Goal: Information Seeking & Learning: Check status

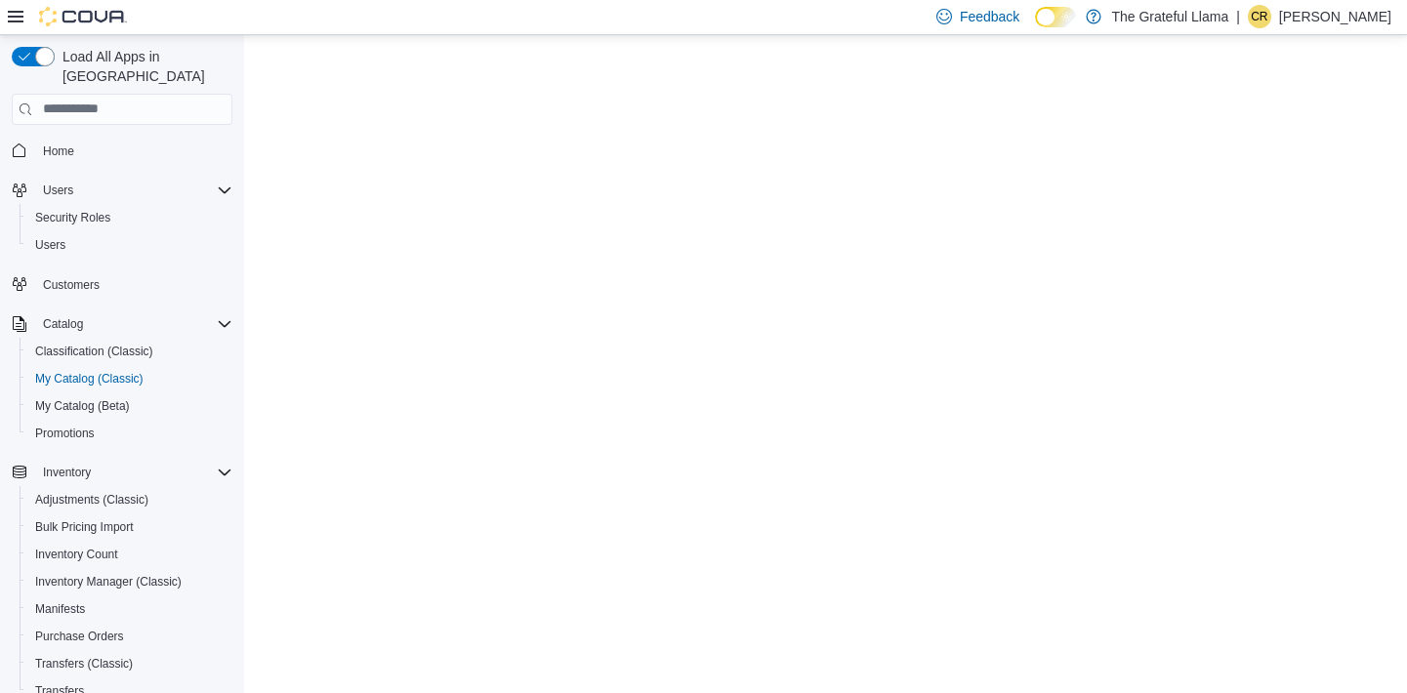
select select "**********"
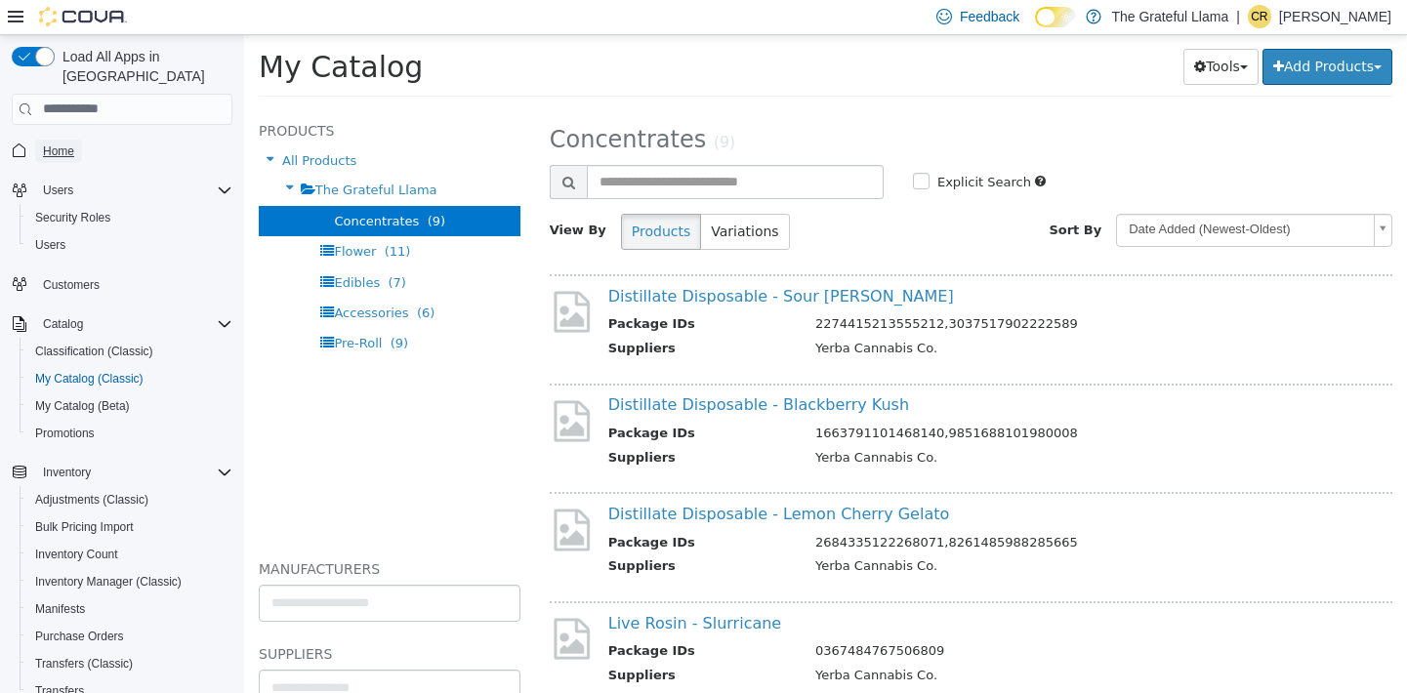
click at [80, 140] on link "Home" at bounding box center [58, 151] width 47 height 23
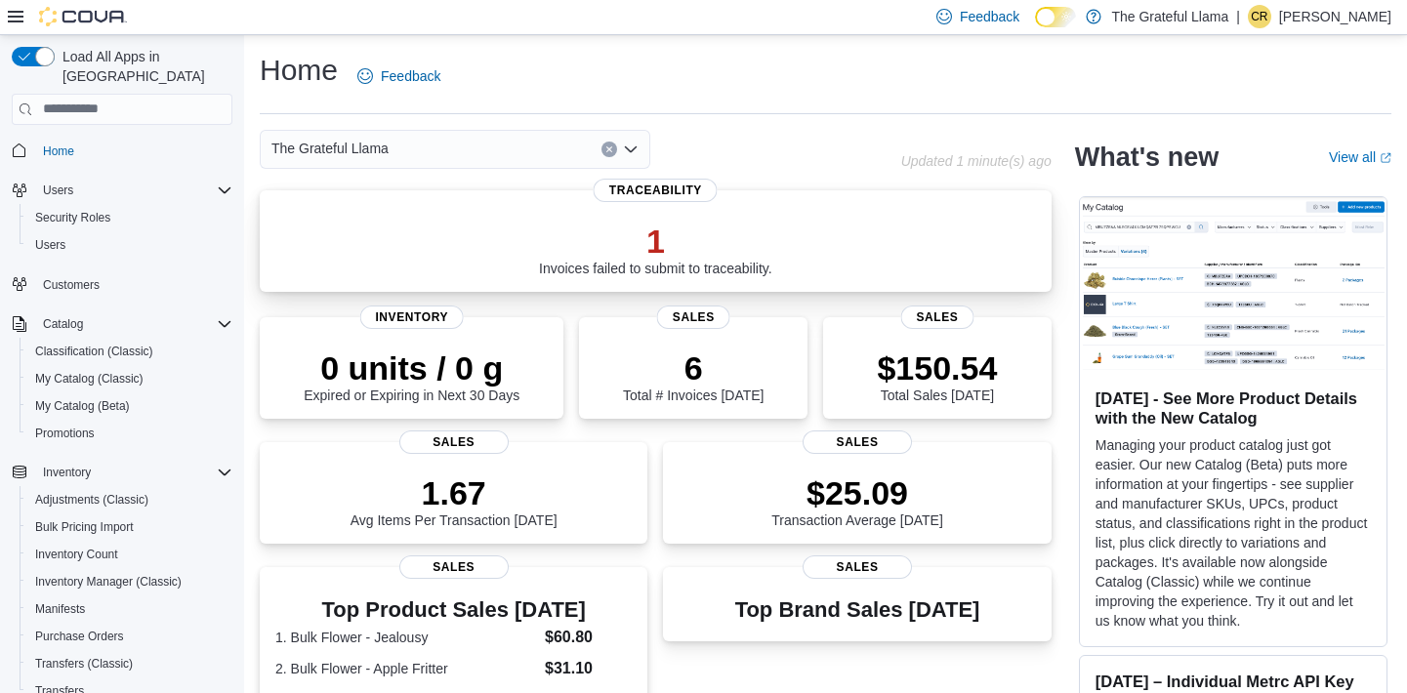
click at [648, 249] on p "1" at bounding box center [655, 241] width 233 height 39
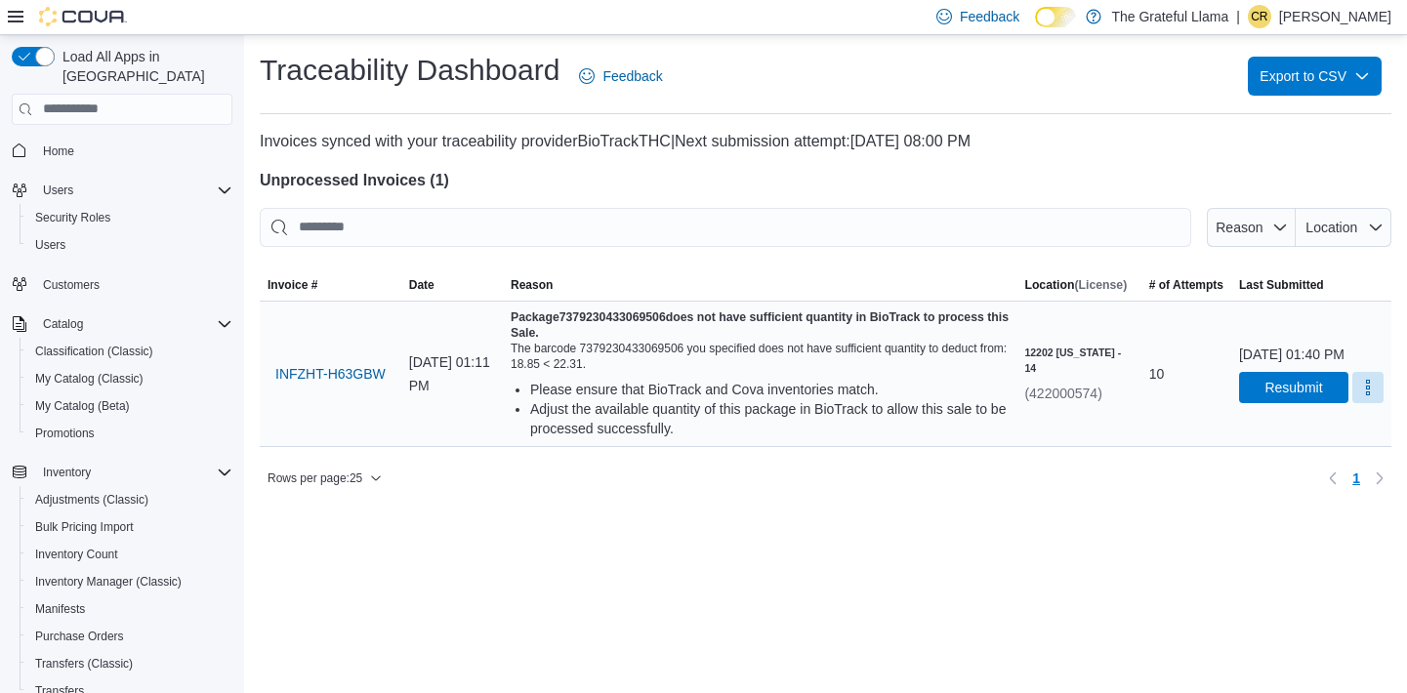
click at [503, 388] on div "August 11, 2025 at 01:11 PM" at bounding box center [452, 374] width 102 height 62
click at [626, 373] on div "Package 7379230433069506 does not have sufficient quantity in BioTrack to proce…" at bounding box center [760, 374] width 498 height 129
click at [356, 383] on span "INFZHT-H63GBW" at bounding box center [330, 373] width 110 height 39
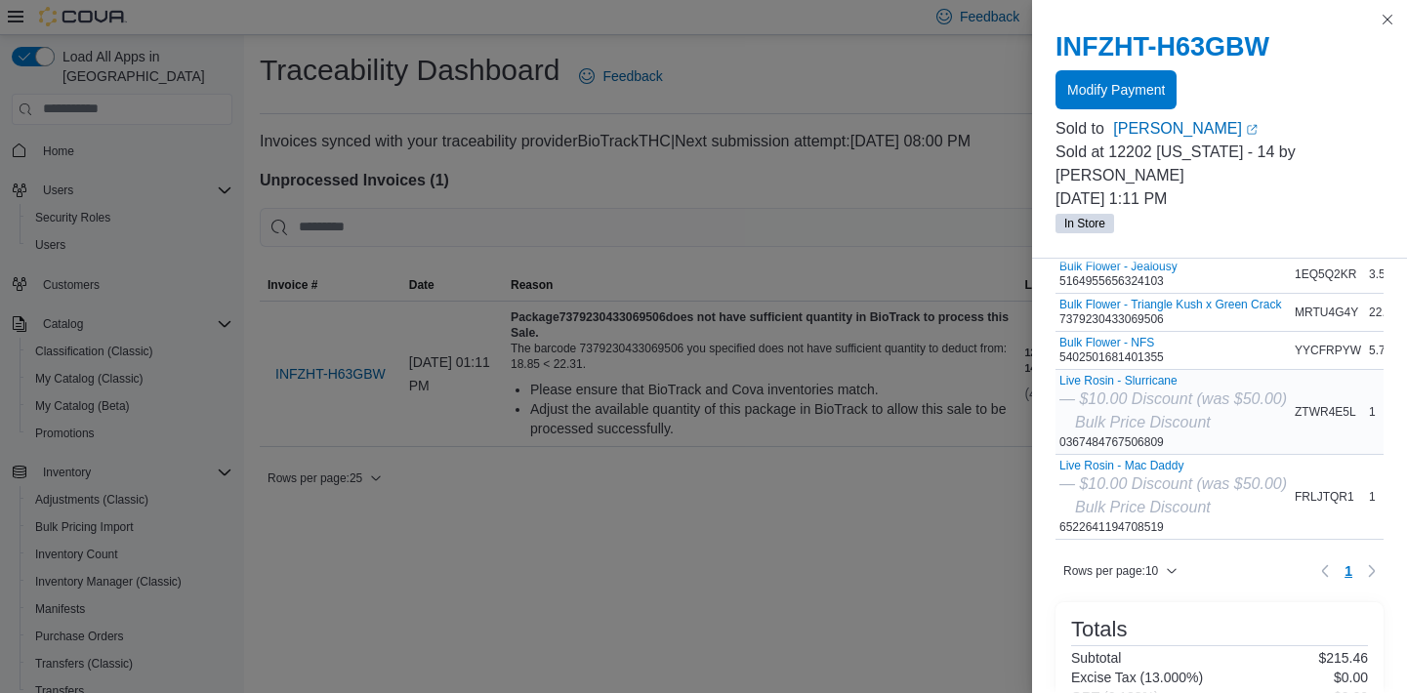
scroll to position [114, 0]
click at [1203, 311] on div "Bulk Flower - Triangle Kush x Green Crack 7379230433069506" at bounding box center [1170, 311] width 222 height 29
click at [1196, 308] on button "Bulk Flower - Triangle Kush x Green Crack" at bounding box center [1170, 304] width 222 height 14
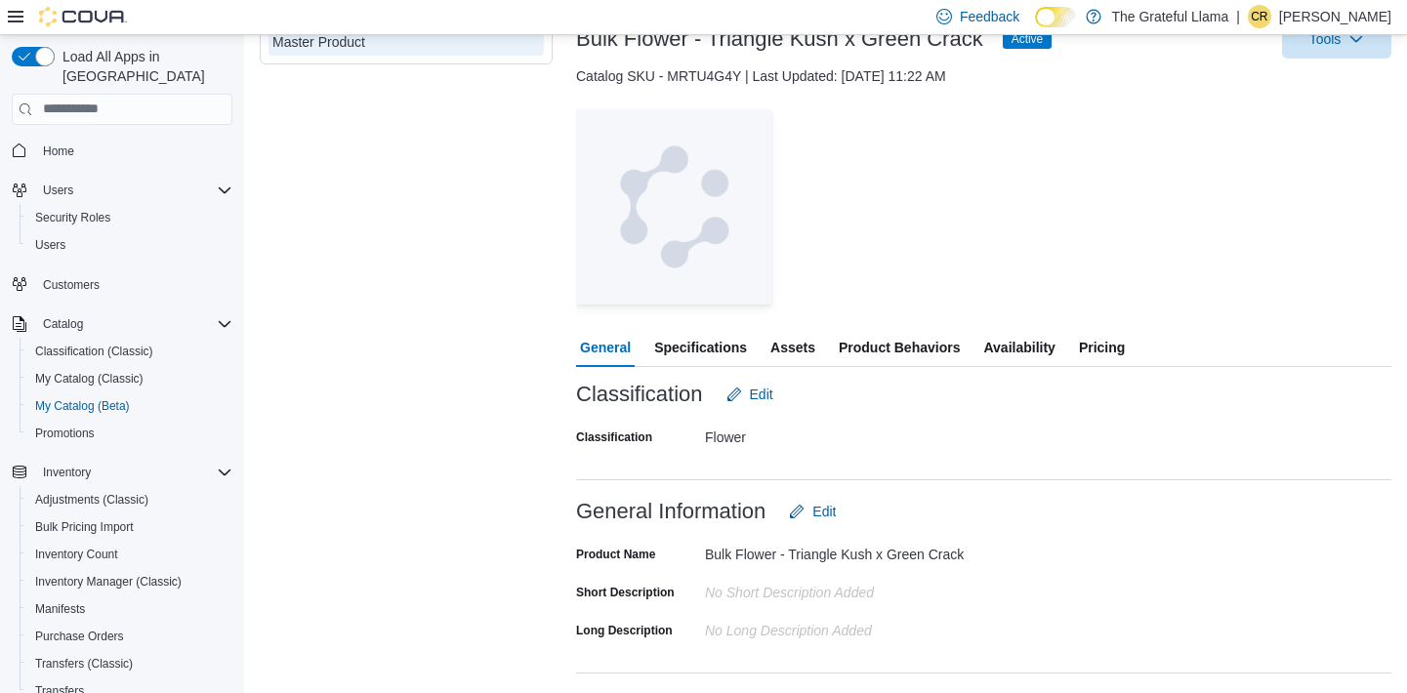
click at [887, 342] on span "Product Behaviors" at bounding box center [899, 347] width 121 height 39
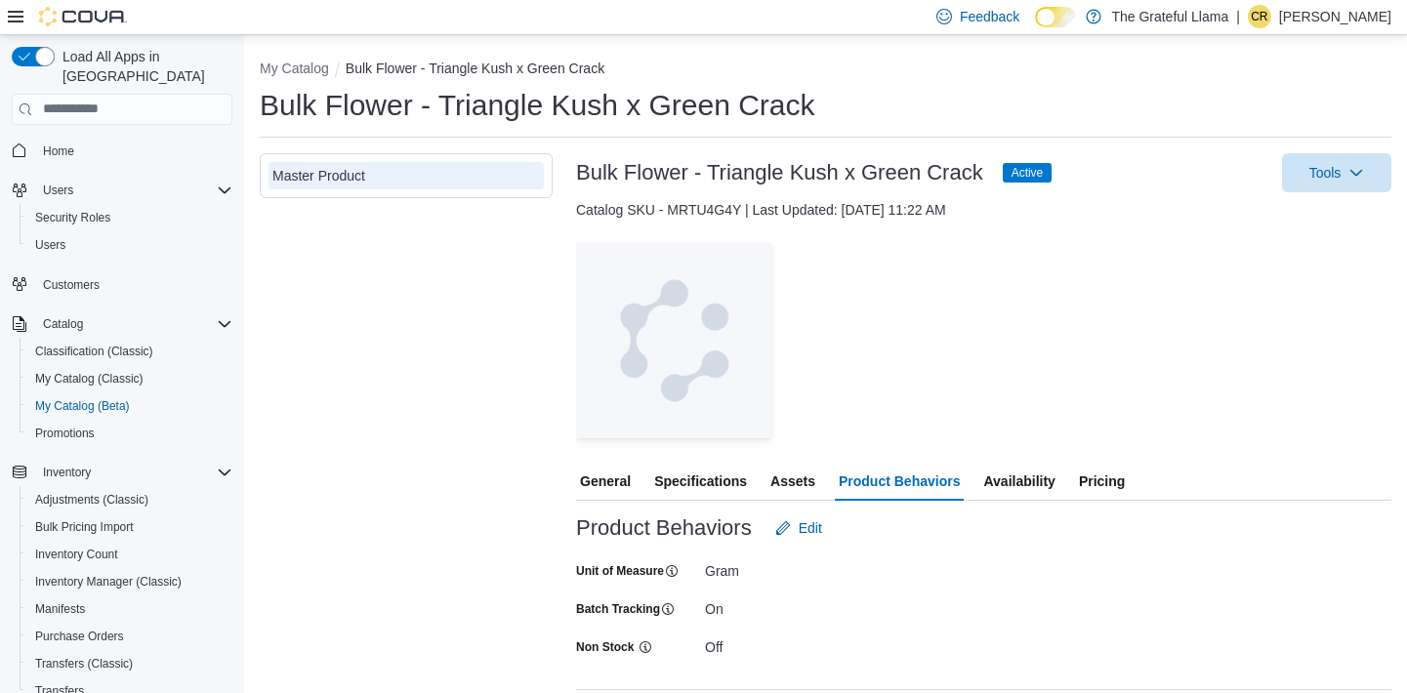
scroll to position [23, 0]
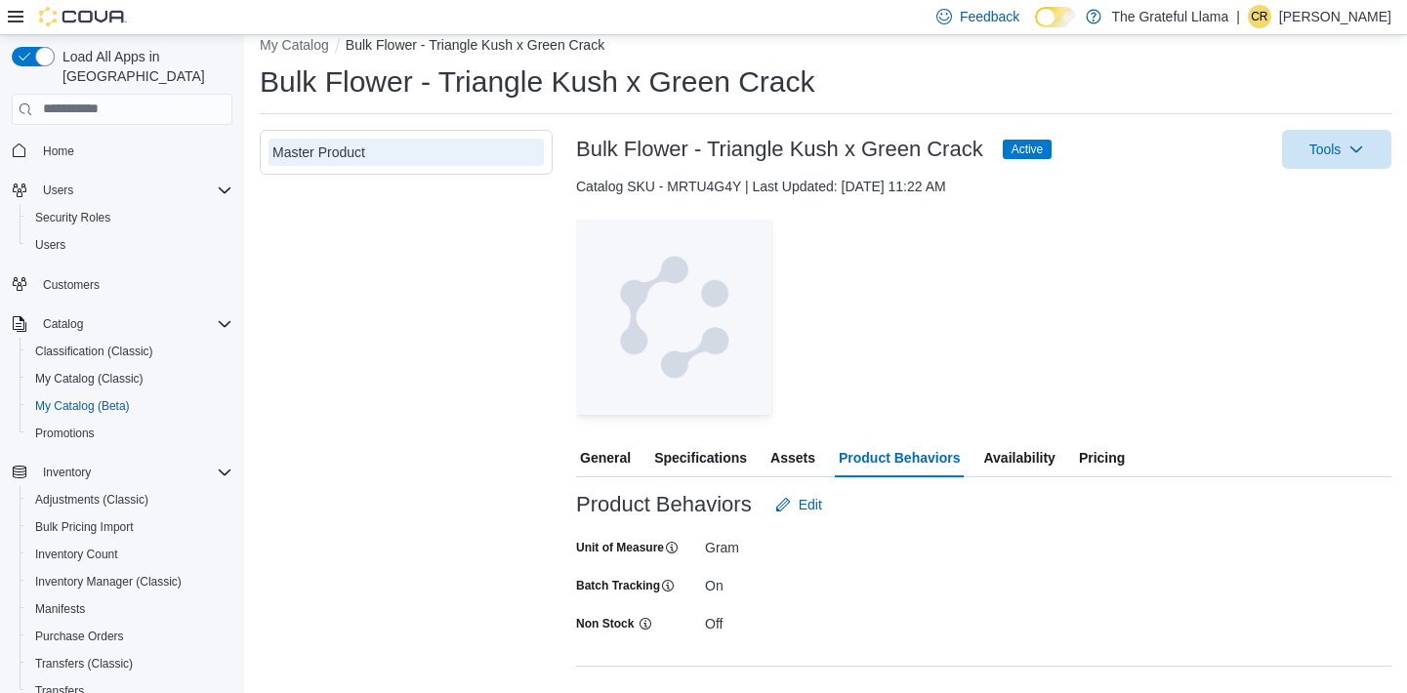
click at [802, 461] on span "Assets" at bounding box center [792, 457] width 45 height 39
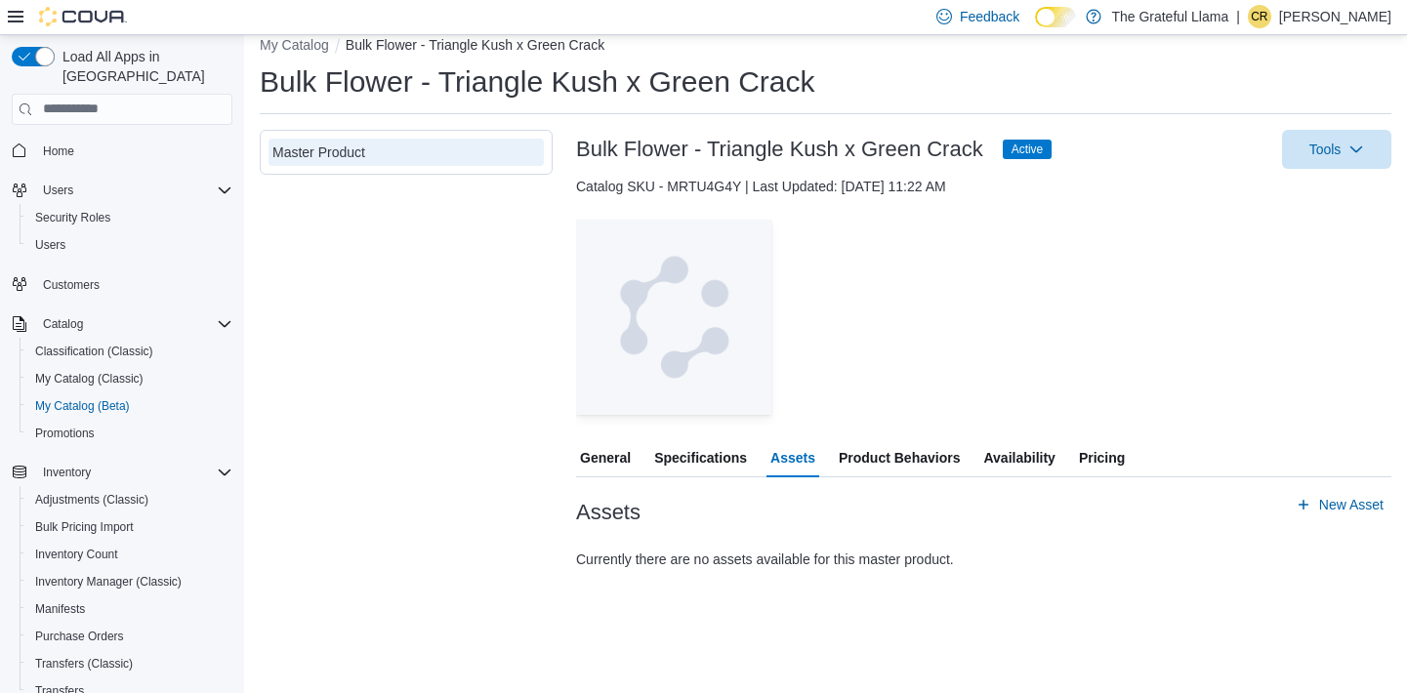
click at [1018, 456] on span "Availability" at bounding box center [1018, 457] width 71 height 39
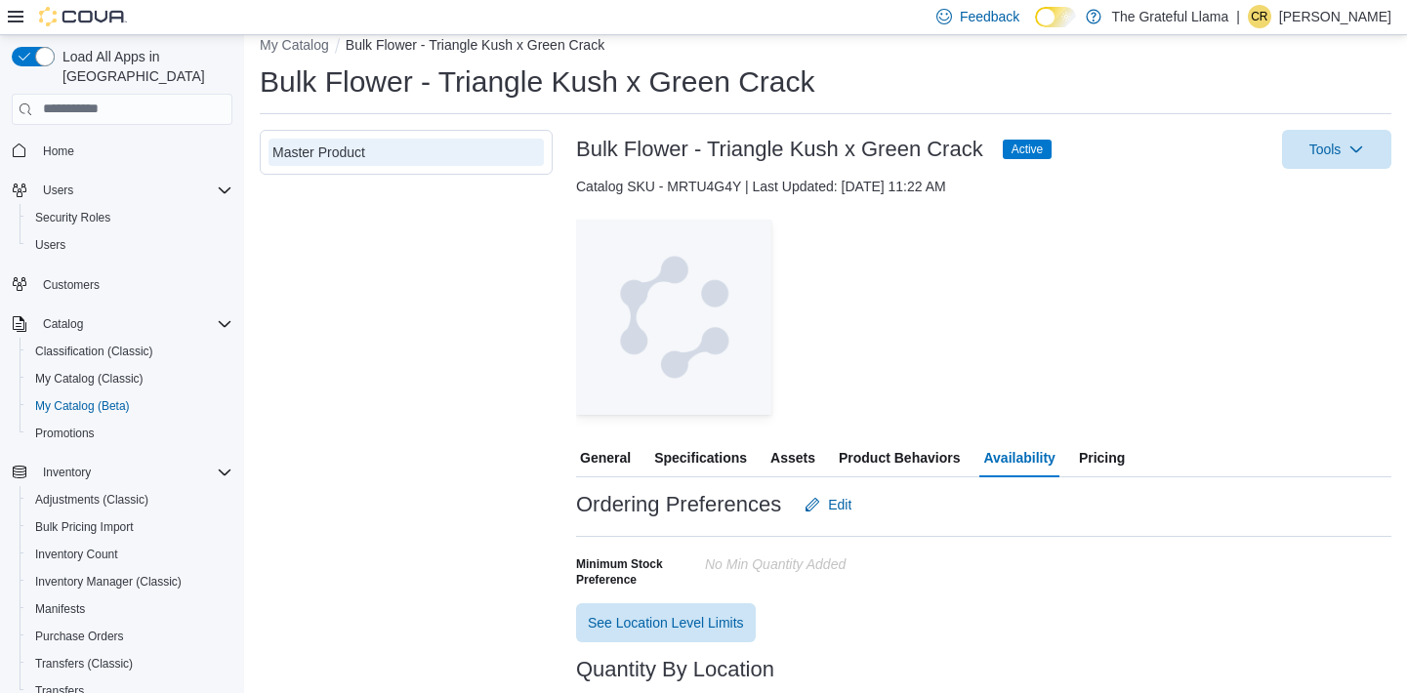
scroll to position [34, 0]
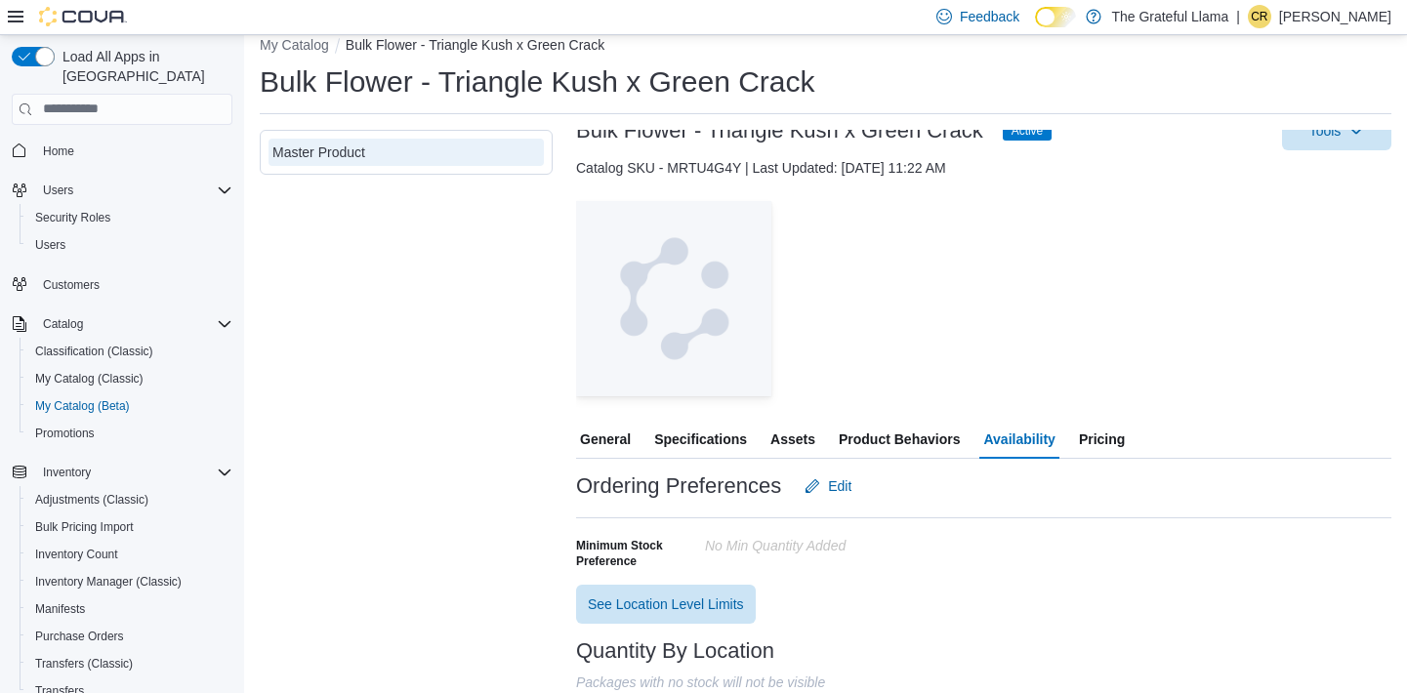
click at [1116, 420] on span "Pricing" at bounding box center [1102, 439] width 46 height 39
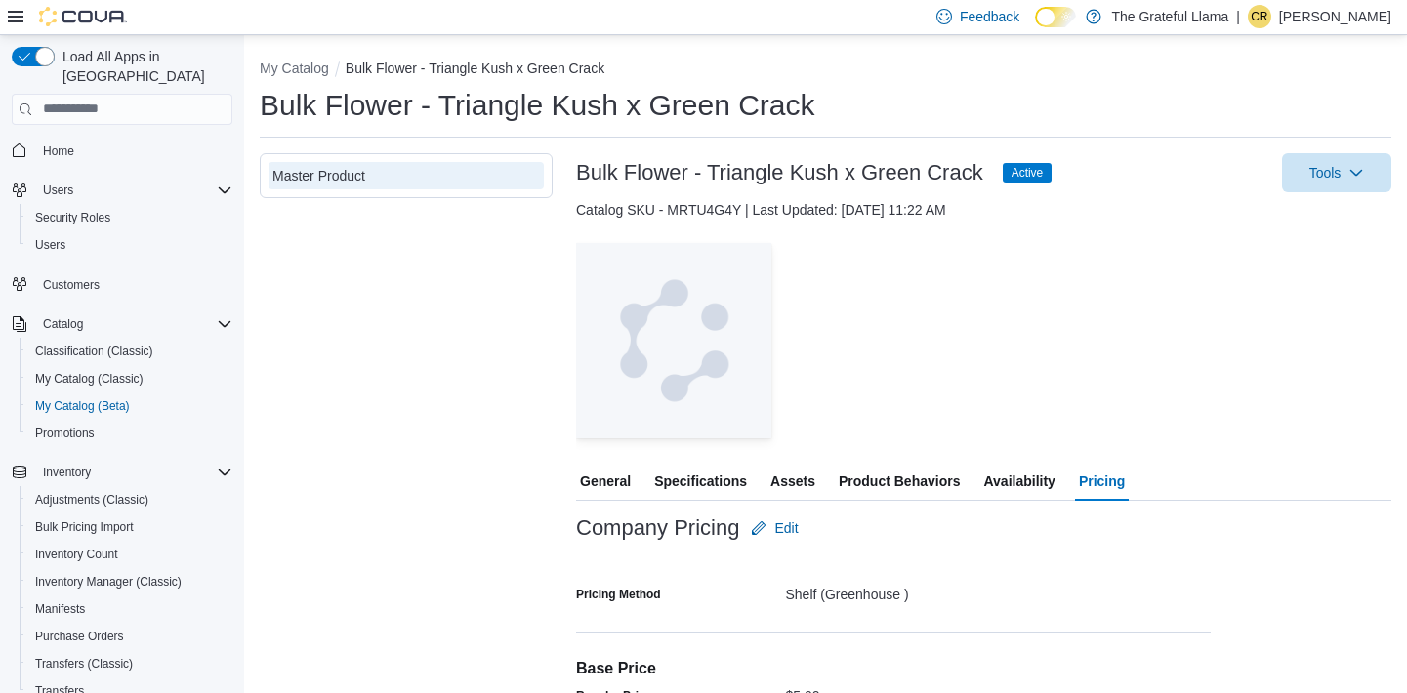
scroll to position [134, 0]
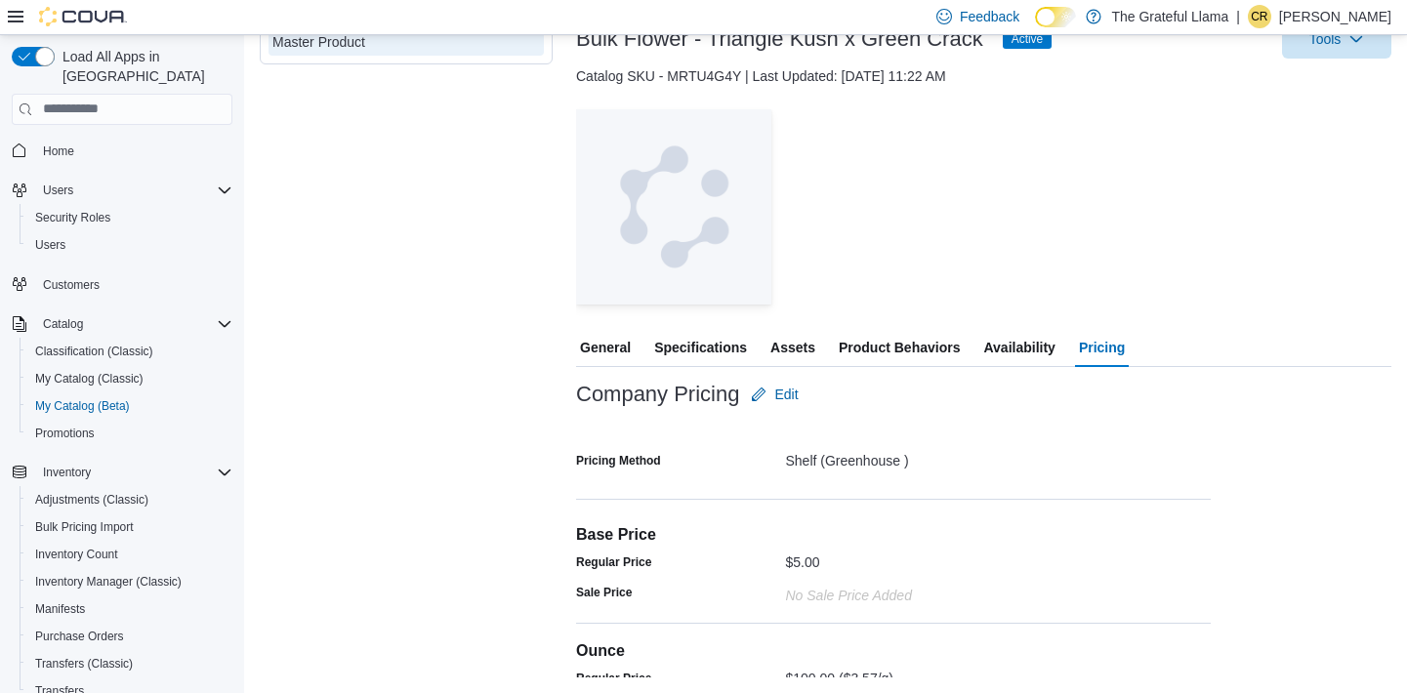
click at [600, 339] on span "General" at bounding box center [605, 347] width 51 height 39
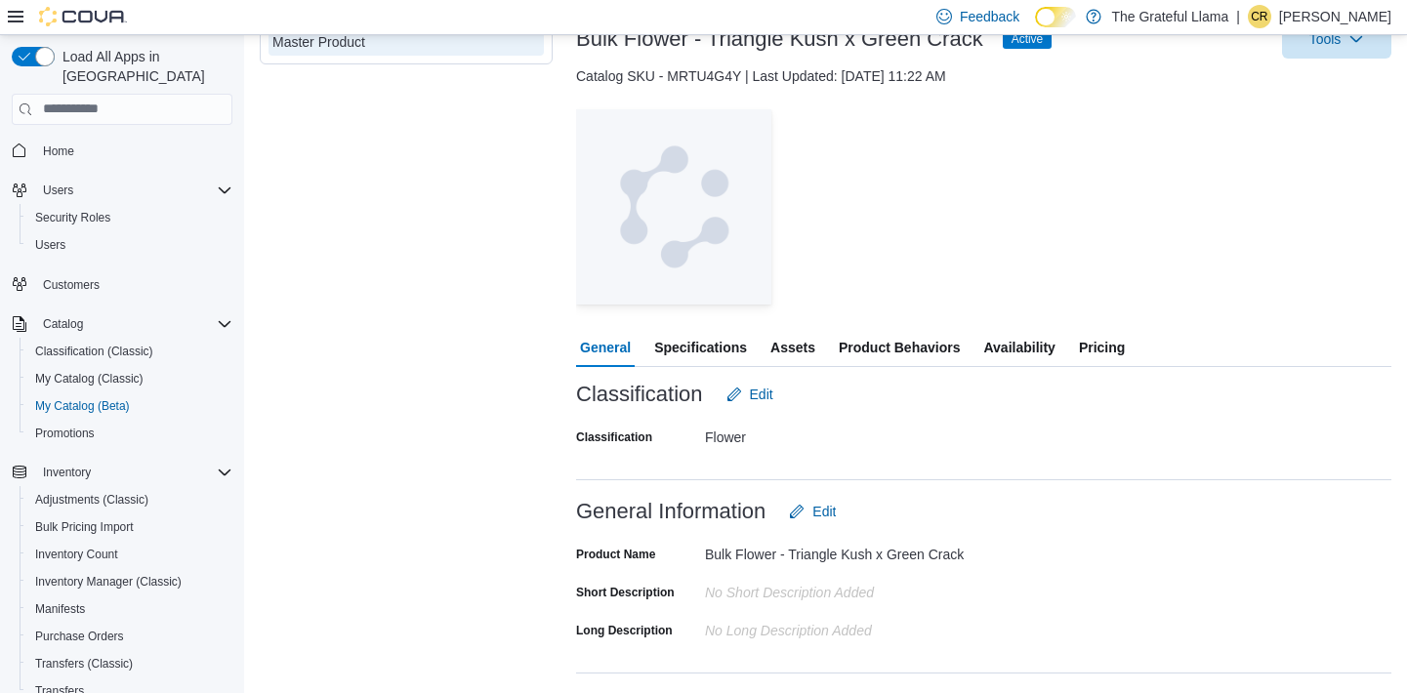
click at [685, 366] on span "Specifications" at bounding box center [700, 347] width 93 height 39
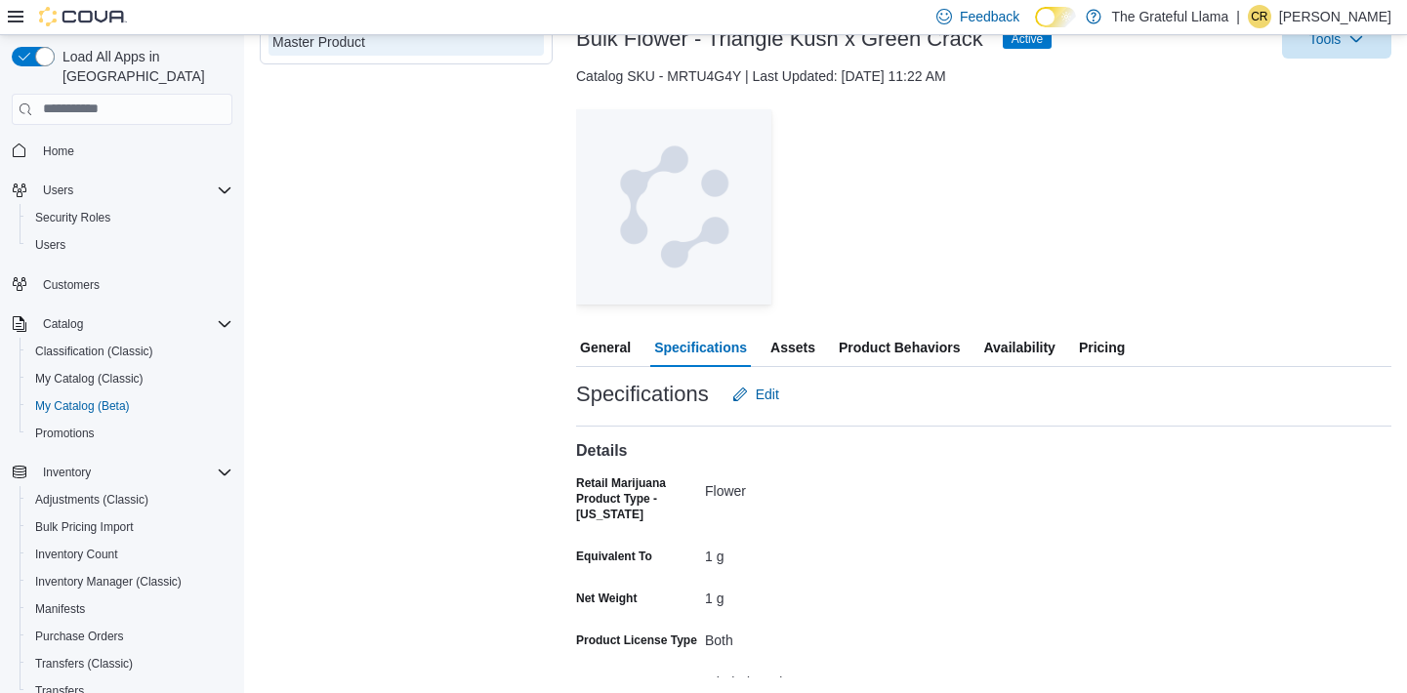
click at [684, 352] on span "Specifications" at bounding box center [700, 347] width 93 height 39
click at [600, 341] on span "General" at bounding box center [605, 347] width 51 height 39
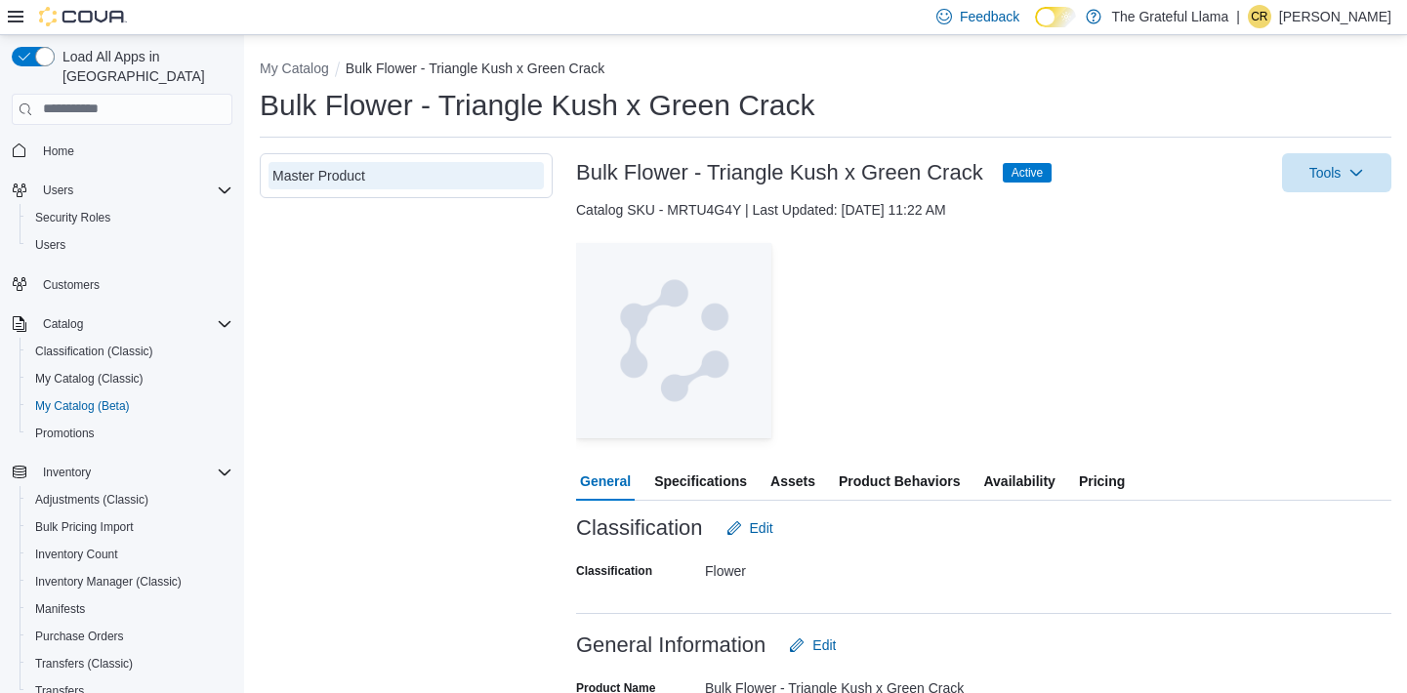
click at [314, 79] on ol "My Catalog Bulk Flower - Triangle Kush x Green Crack" at bounding box center [826, 70] width 1132 height 23
click at [306, 62] on button "My Catalog" at bounding box center [294, 69] width 69 height 16
select select "**********"
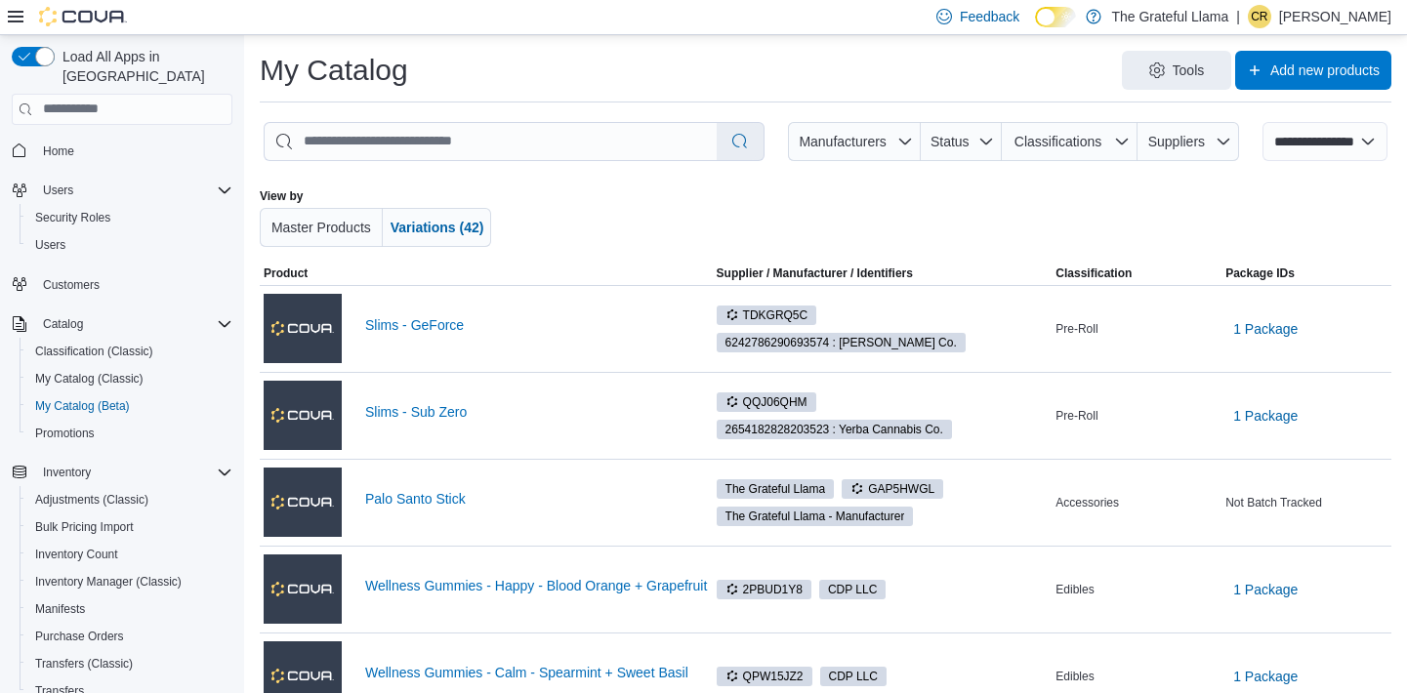
click at [569, 197] on div at bounding box center [835, 217] width 640 height 59
click at [237, 560] on div "Load All Apps in New Hub Home Users Security Roles Users Customers Catalog Clas…" at bounding box center [122, 396] width 236 height 715
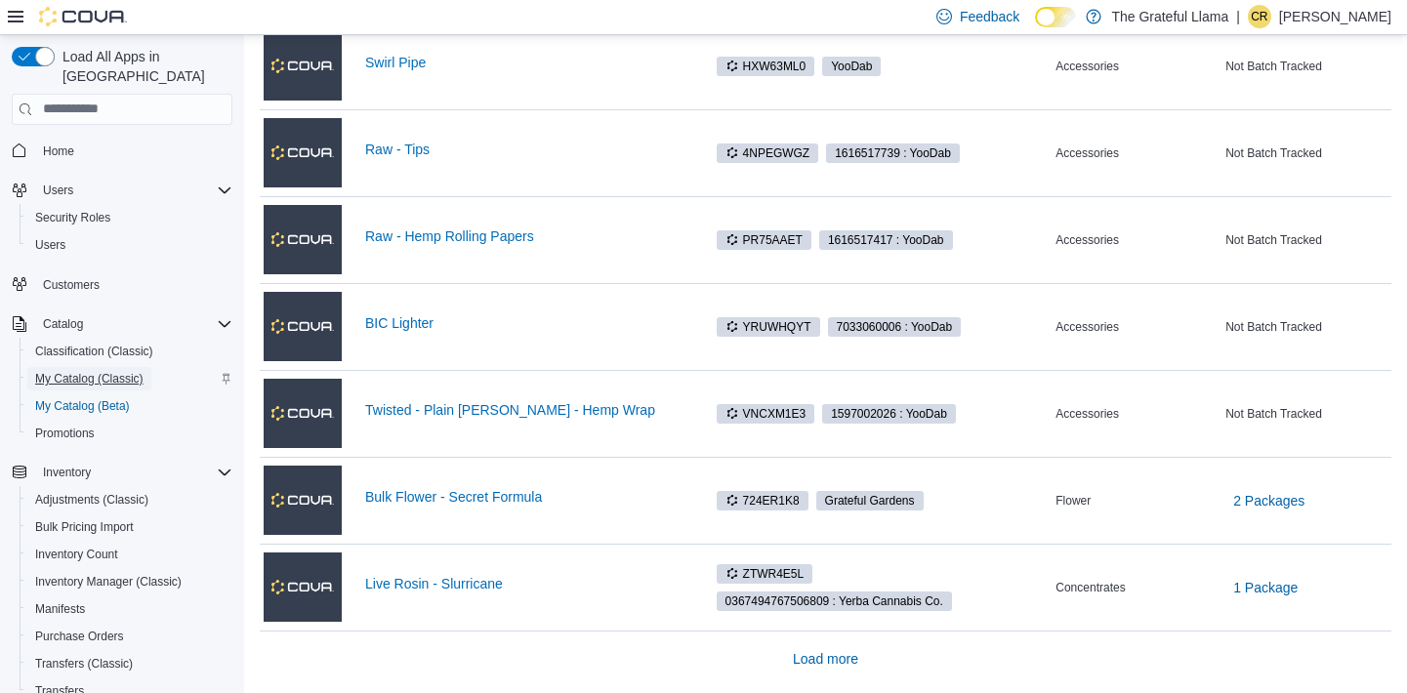
click at [62, 371] on span "My Catalog (Classic)" at bounding box center [89, 379] width 108 height 16
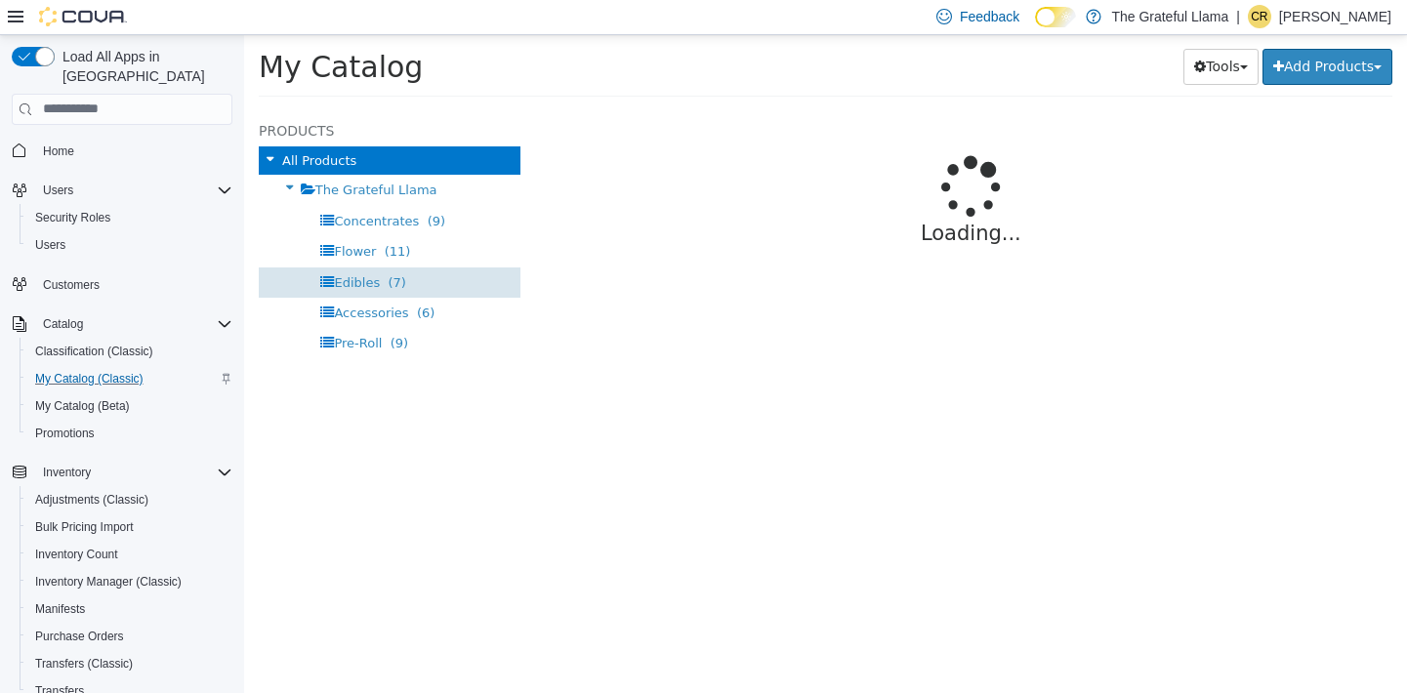
select select "**********"
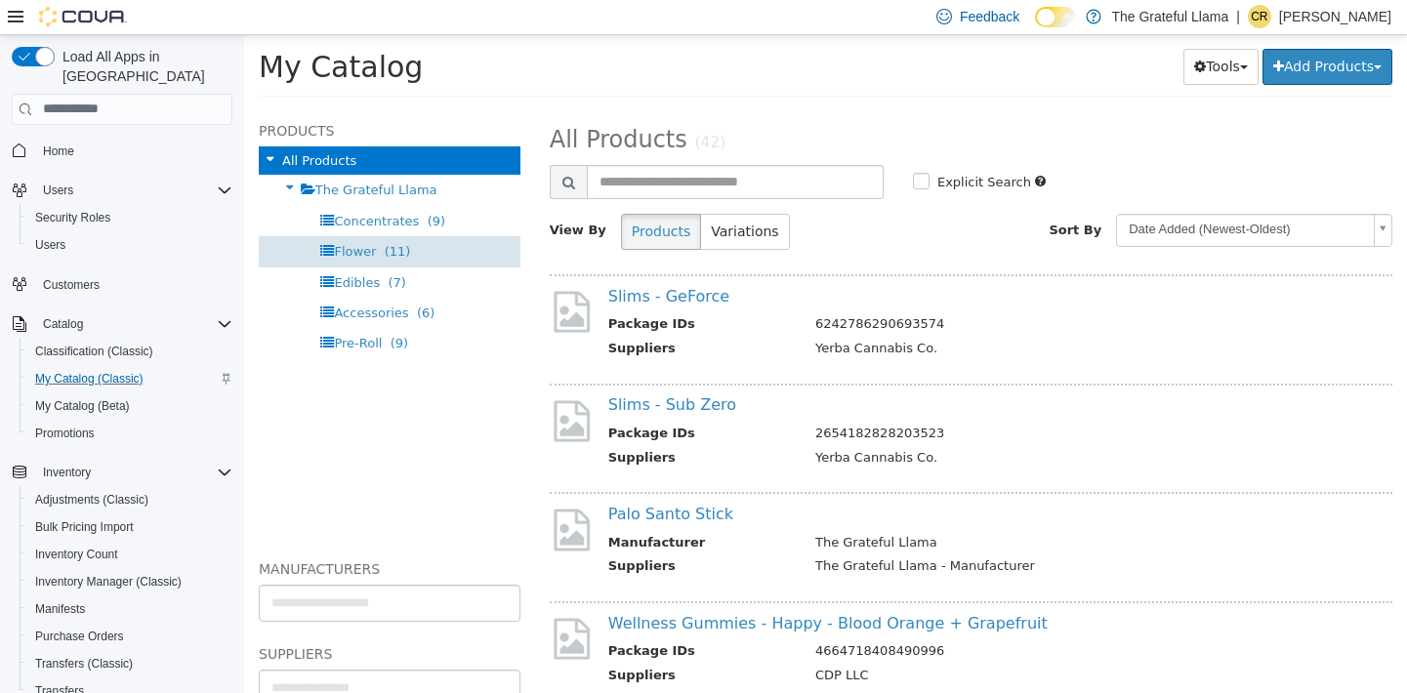
click at [355, 254] on span "Flower" at bounding box center [355, 250] width 42 height 15
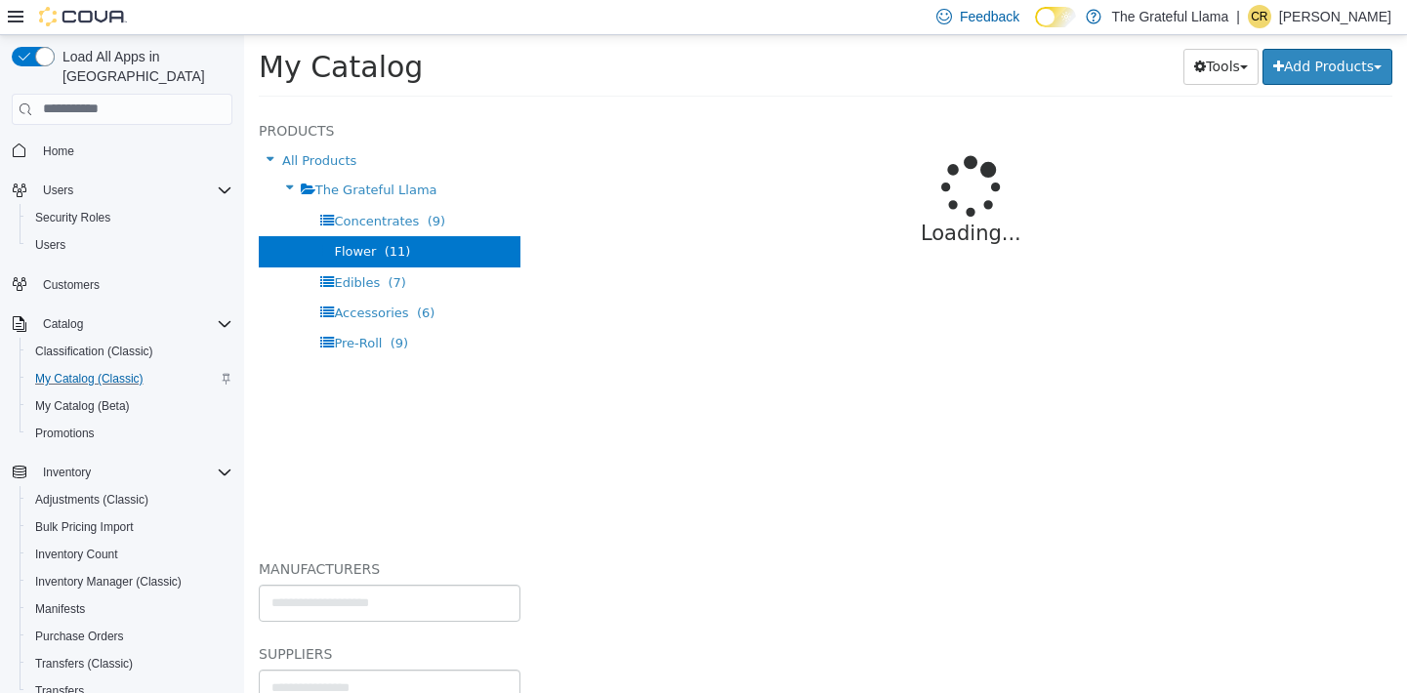
select select "**********"
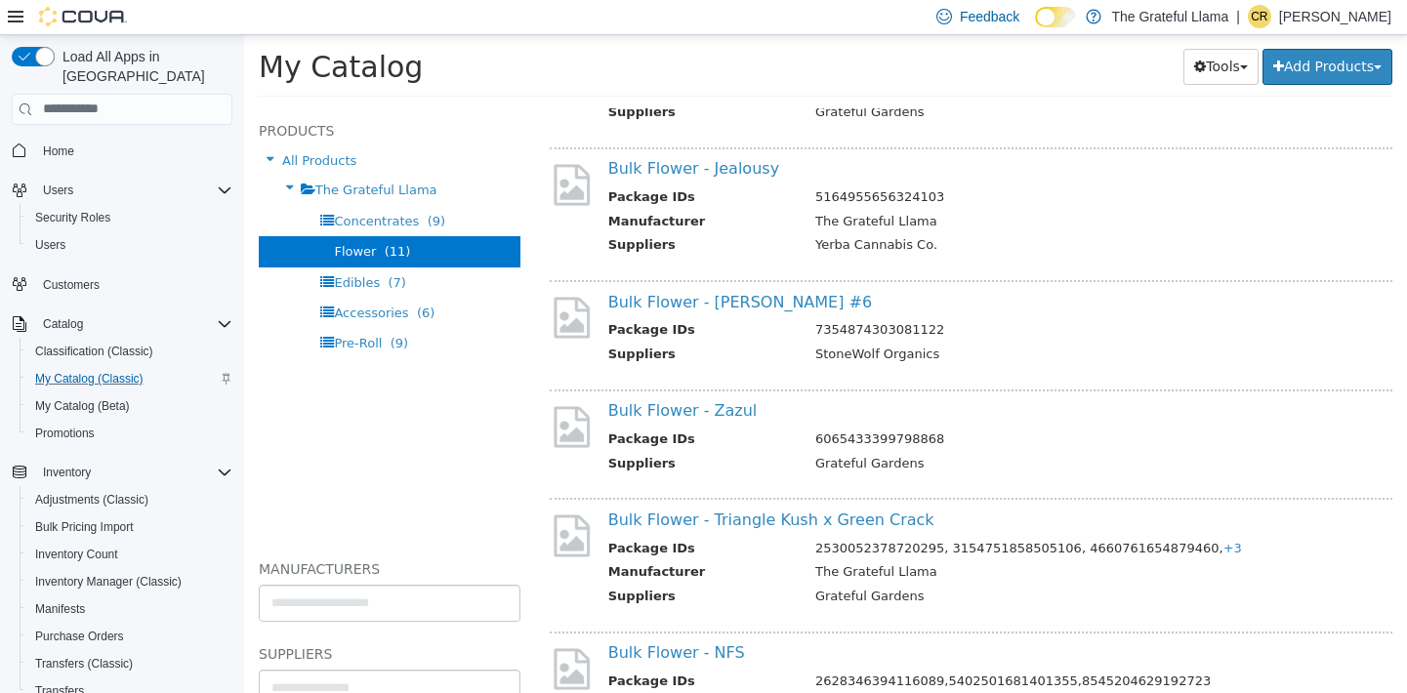
scroll to position [247, 0]
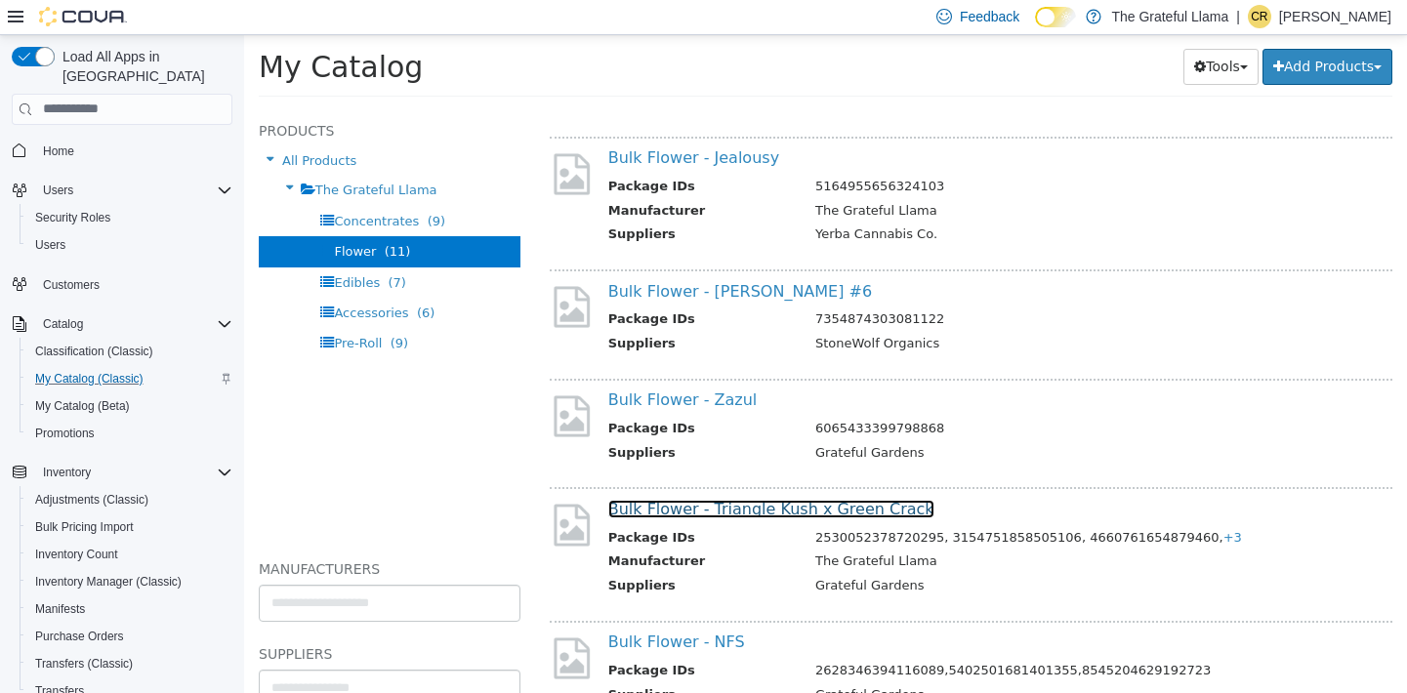
click at [744, 512] on link "Bulk Flower - Triangle Kush x Green Crack" at bounding box center [771, 508] width 326 height 19
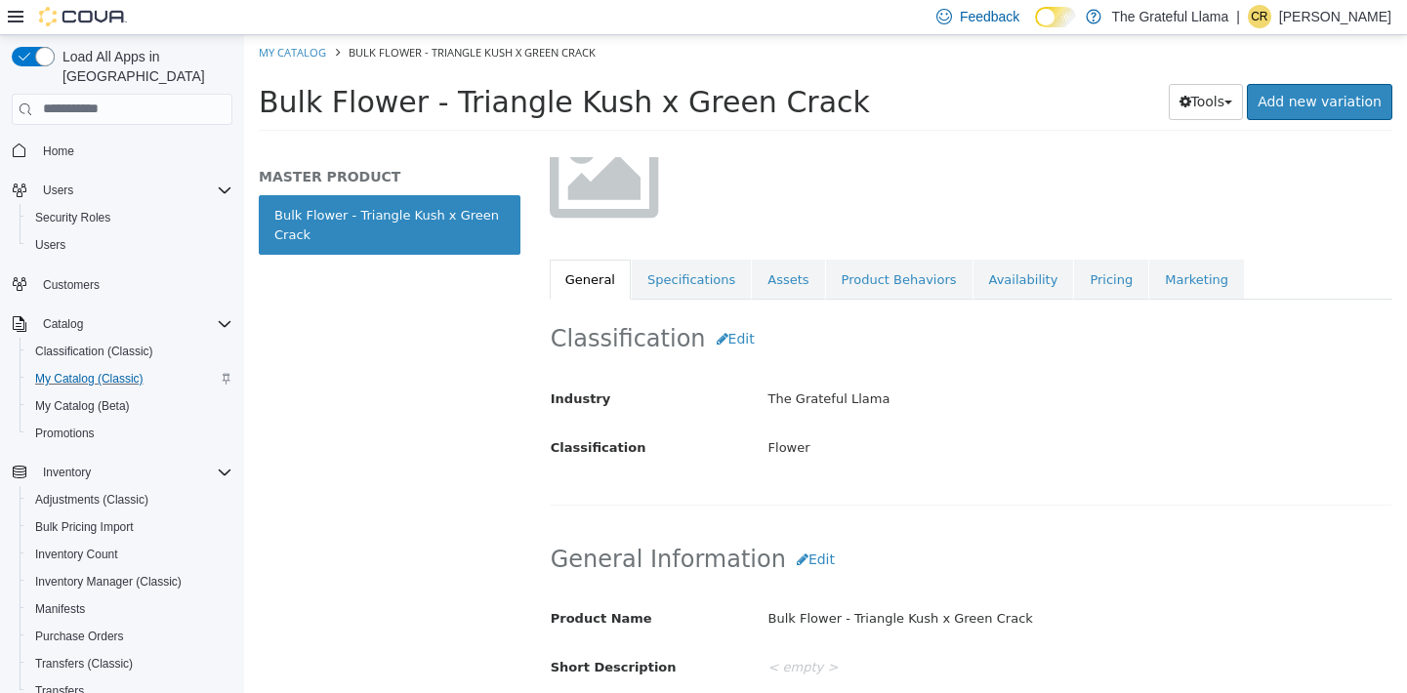
scroll to position [180, 0]
click at [1074, 262] on link "Pricing" at bounding box center [1111, 279] width 74 height 41
click at [894, 264] on link "Product Behaviors" at bounding box center [899, 279] width 146 height 41
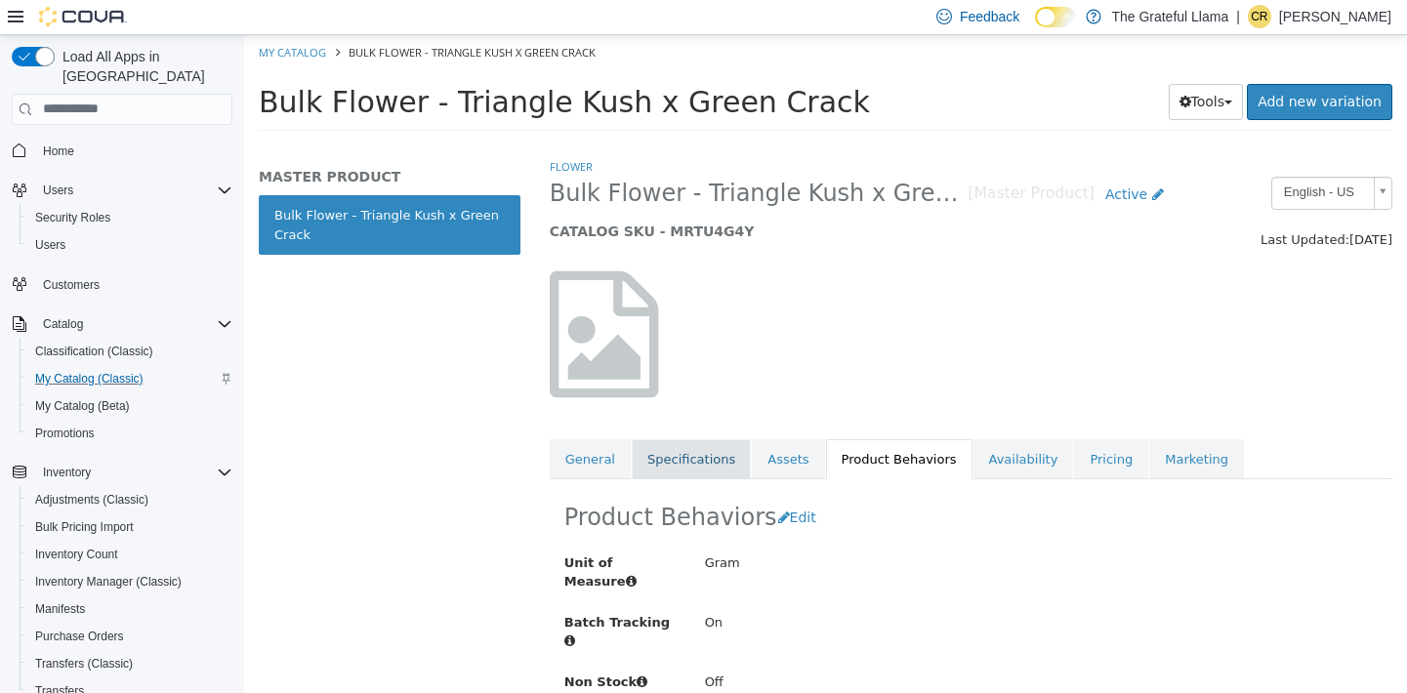
click at [697, 462] on link "Specifications" at bounding box center [691, 458] width 119 height 41
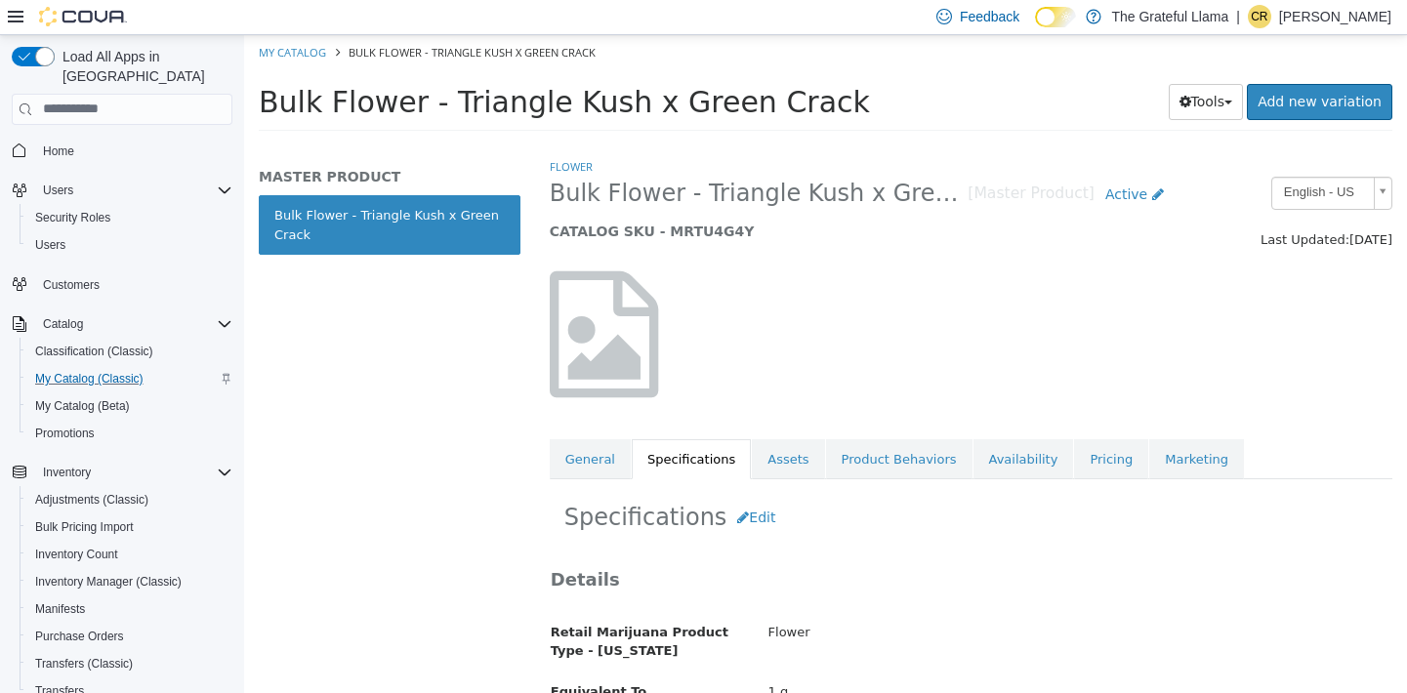
click at [788, 436] on div "Flower Bulk Flower - Triangle Kush x Green Crack [Master Product] Active CATALO…" at bounding box center [971, 317] width 843 height 322
click at [778, 474] on link "Assets" at bounding box center [788, 458] width 72 height 41
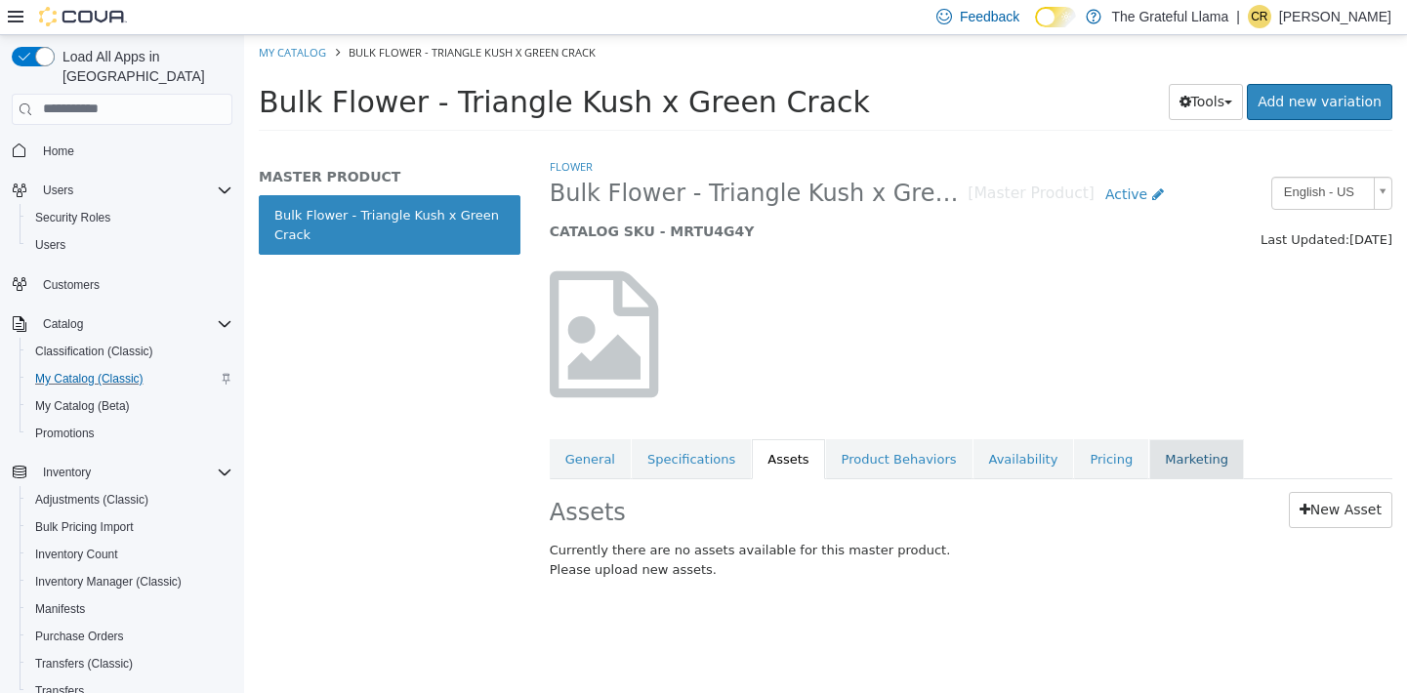
click at [1178, 469] on link "Marketing" at bounding box center [1196, 458] width 95 height 41
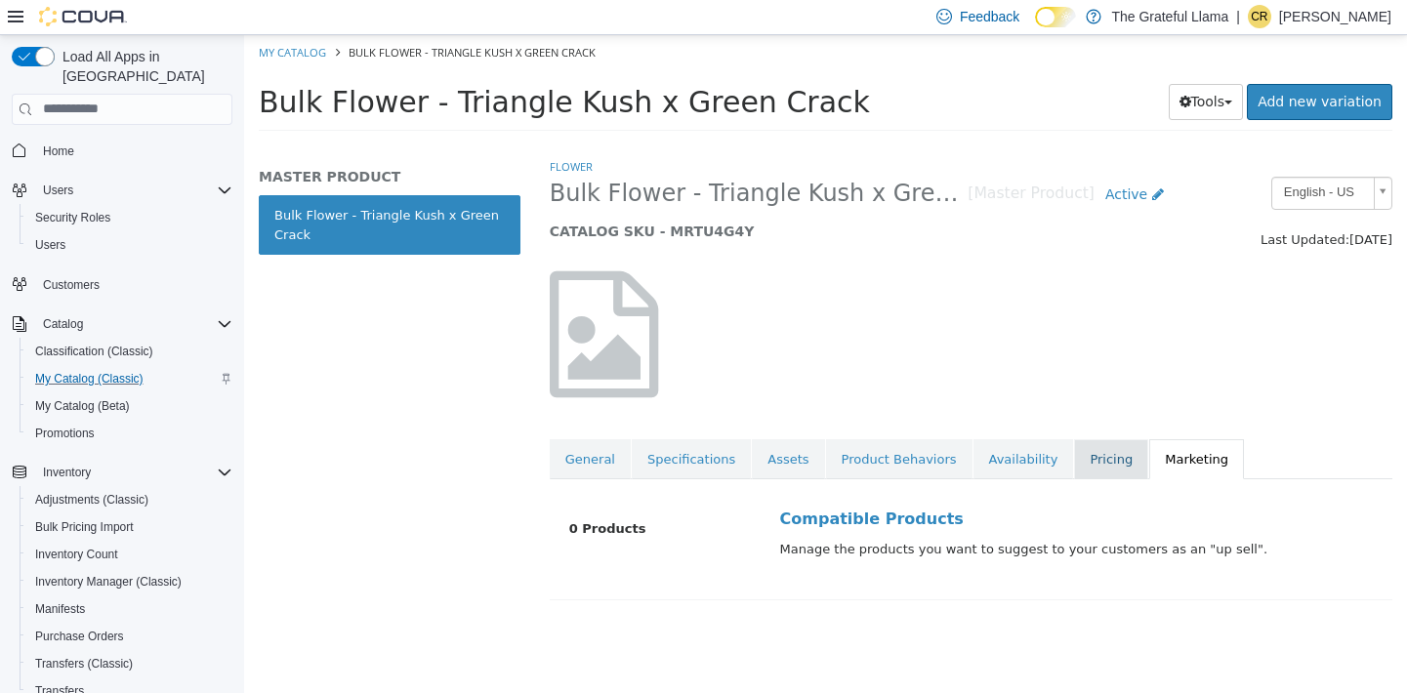
click at [1089, 451] on link "Pricing" at bounding box center [1111, 458] width 74 height 41
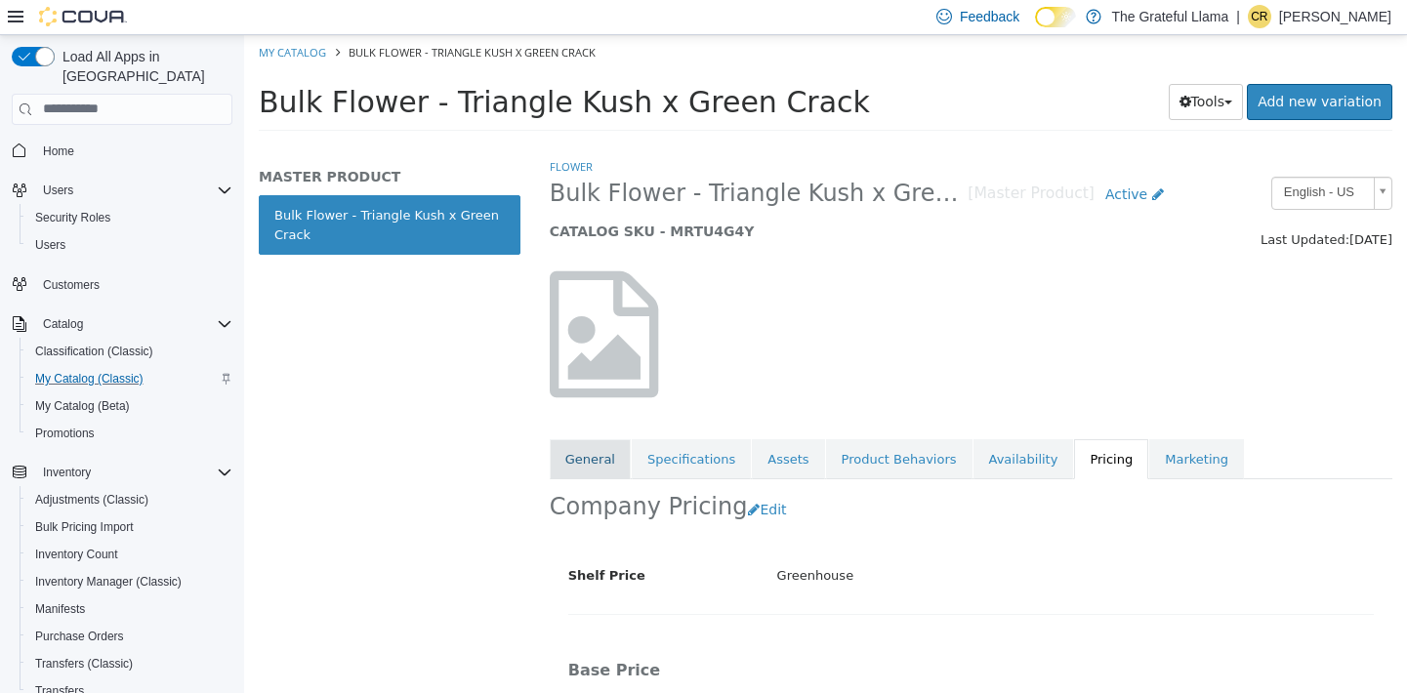
click at [576, 458] on link "General" at bounding box center [590, 458] width 81 height 41
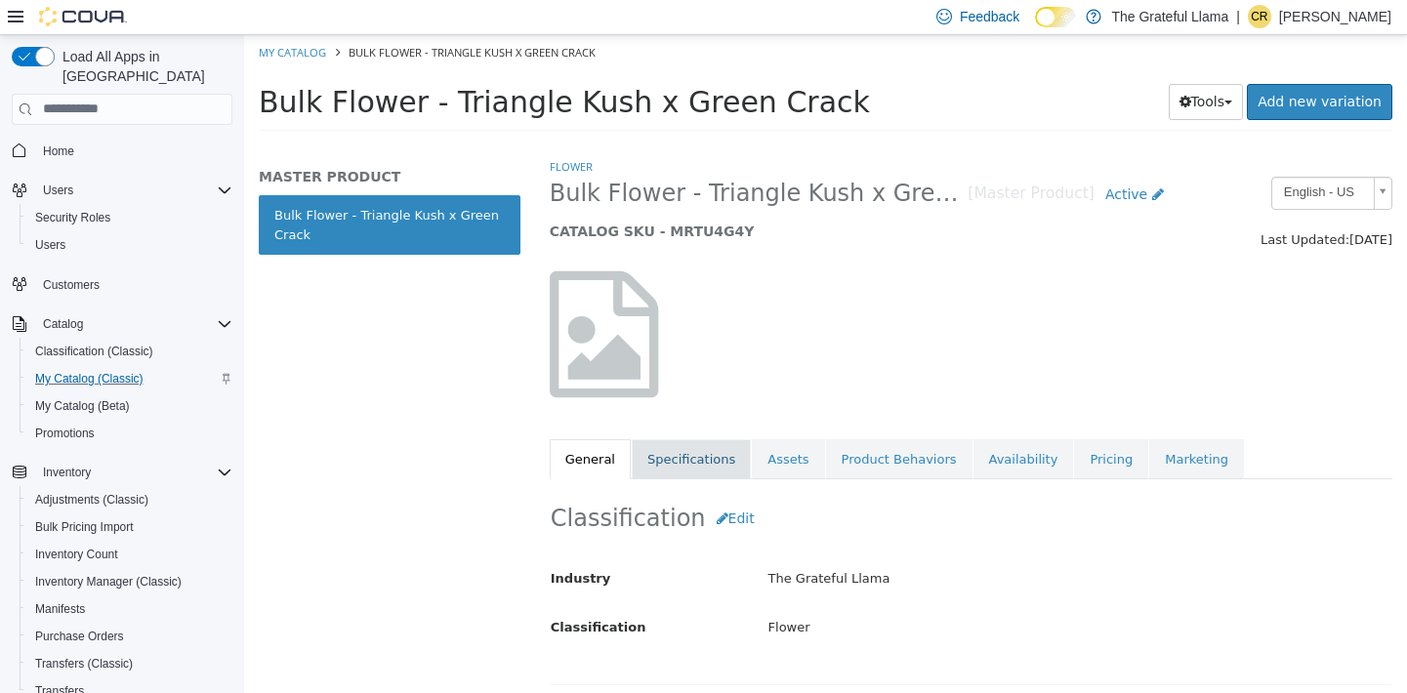
click at [645, 448] on link "Specifications" at bounding box center [691, 458] width 119 height 41
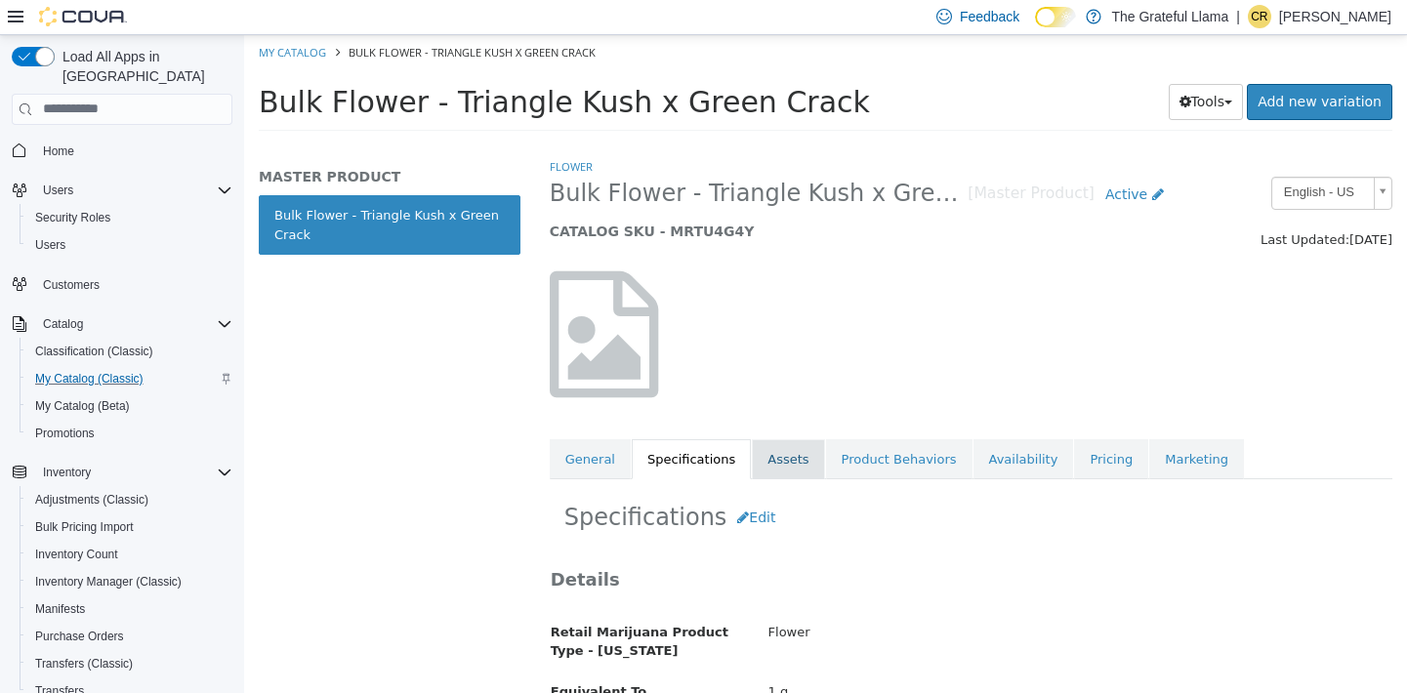
click at [798, 445] on link "Assets" at bounding box center [788, 458] width 72 height 41
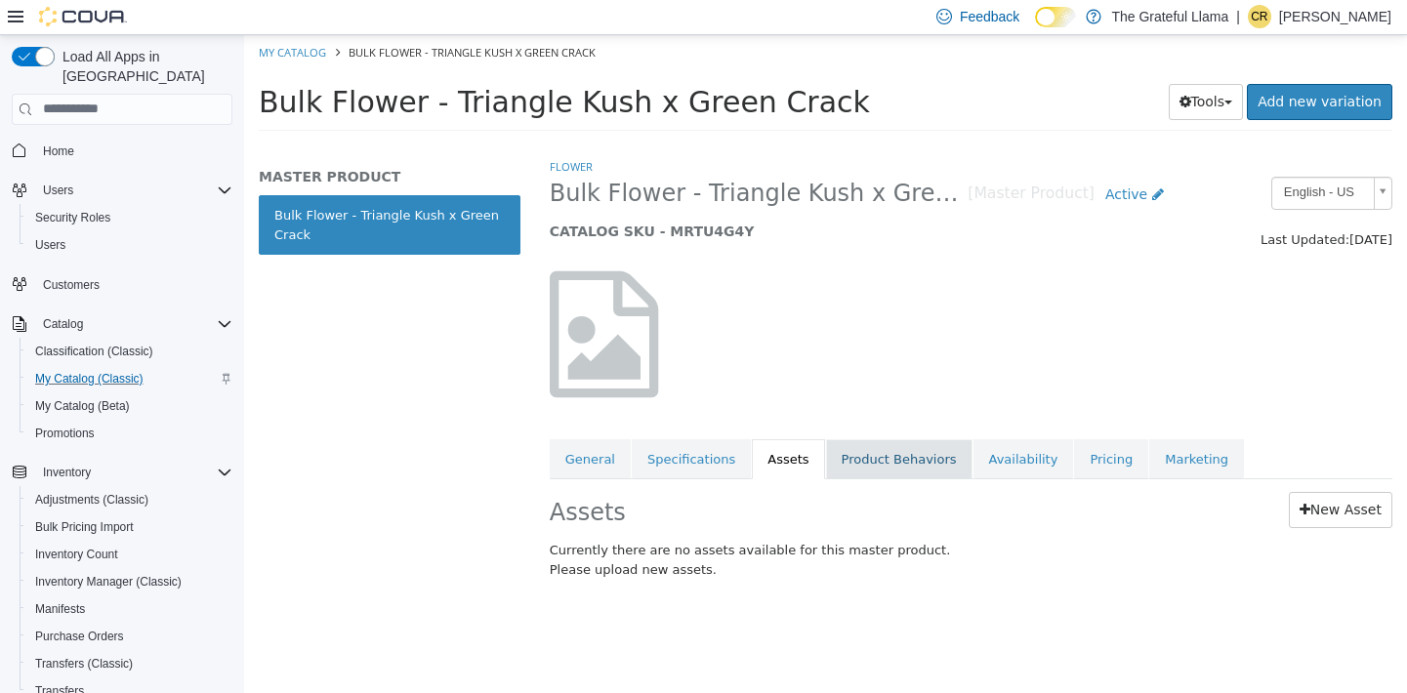
click at [861, 447] on link "Product Behaviors" at bounding box center [899, 458] width 146 height 41
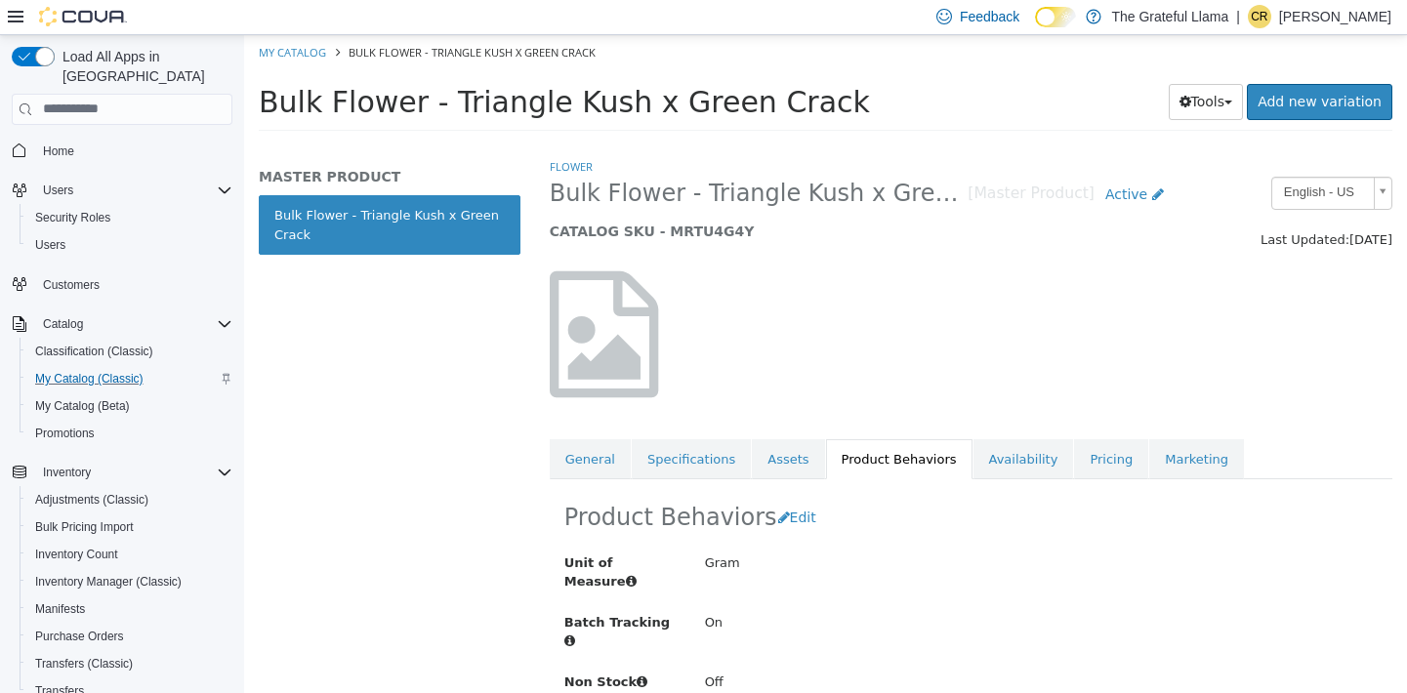
scroll to position [21, 0]
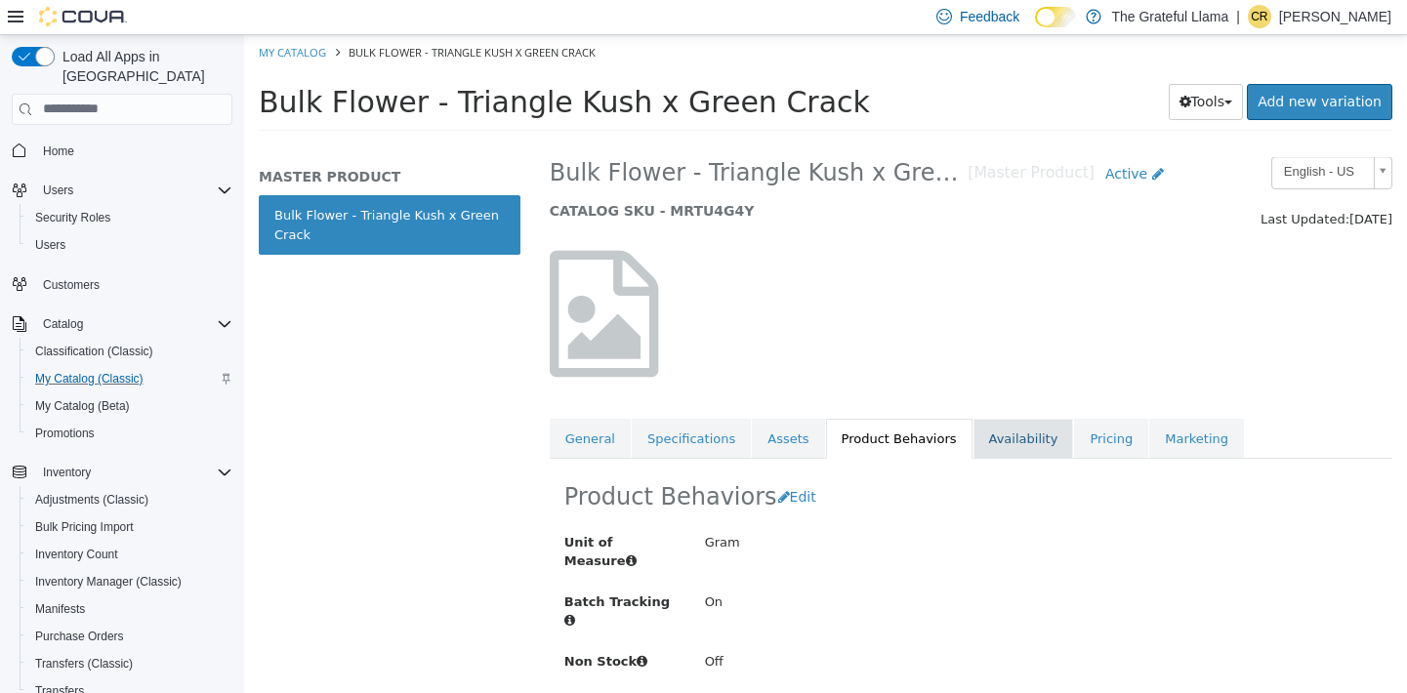
click at [1001, 438] on link "Availability" at bounding box center [1024, 438] width 101 height 41
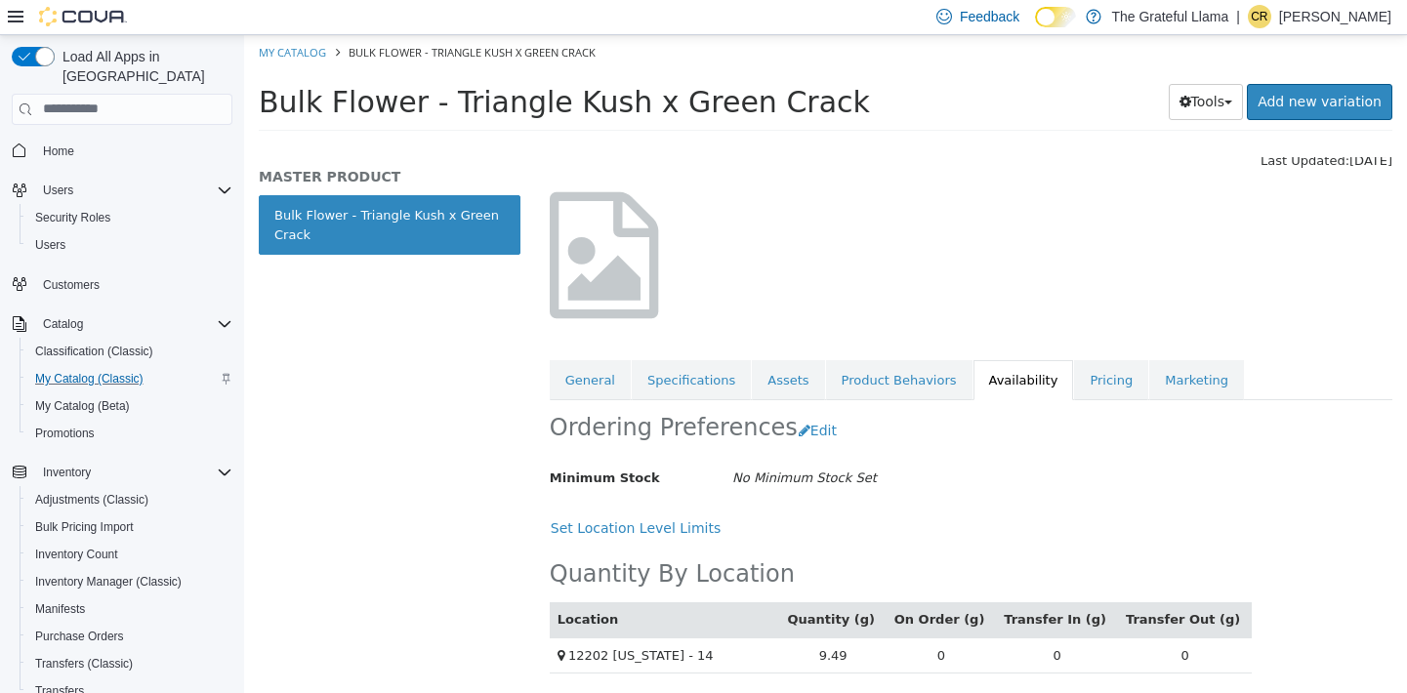
scroll to position [97, 0]
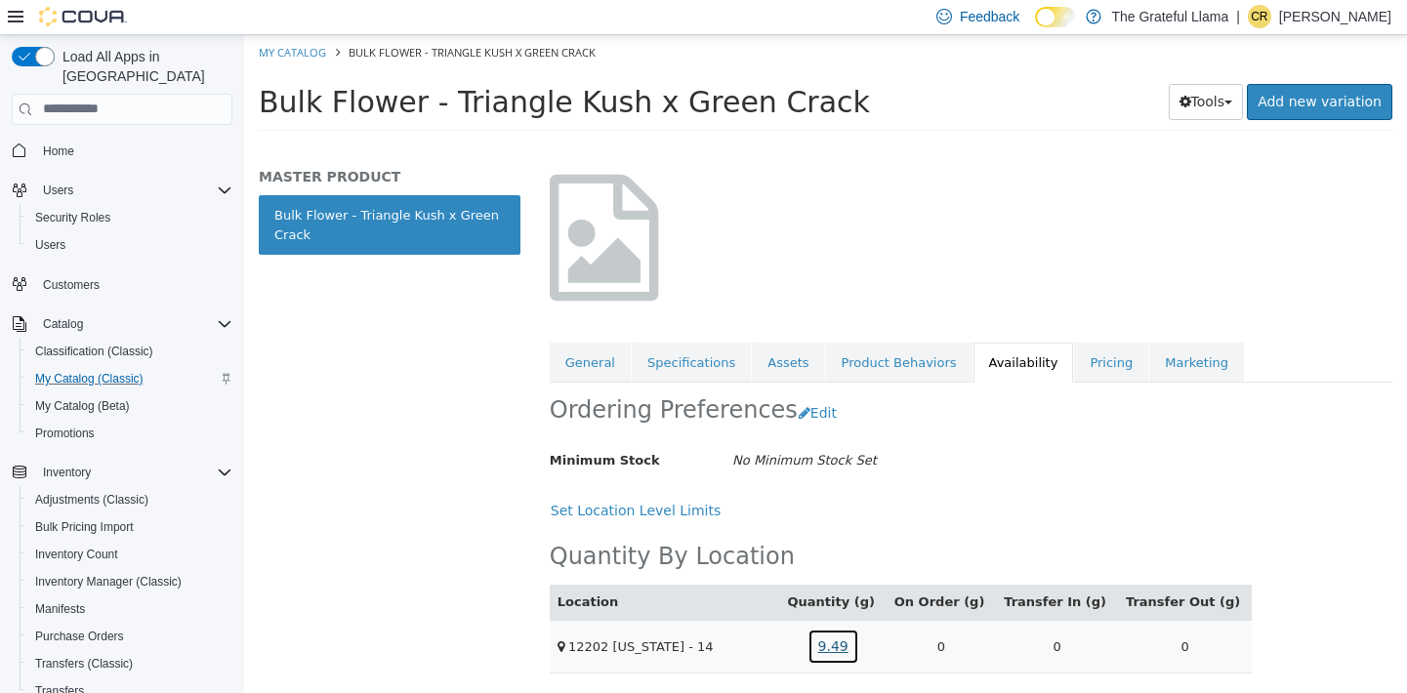
click at [859, 637] on link "9.49" at bounding box center [834, 646] width 52 height 36
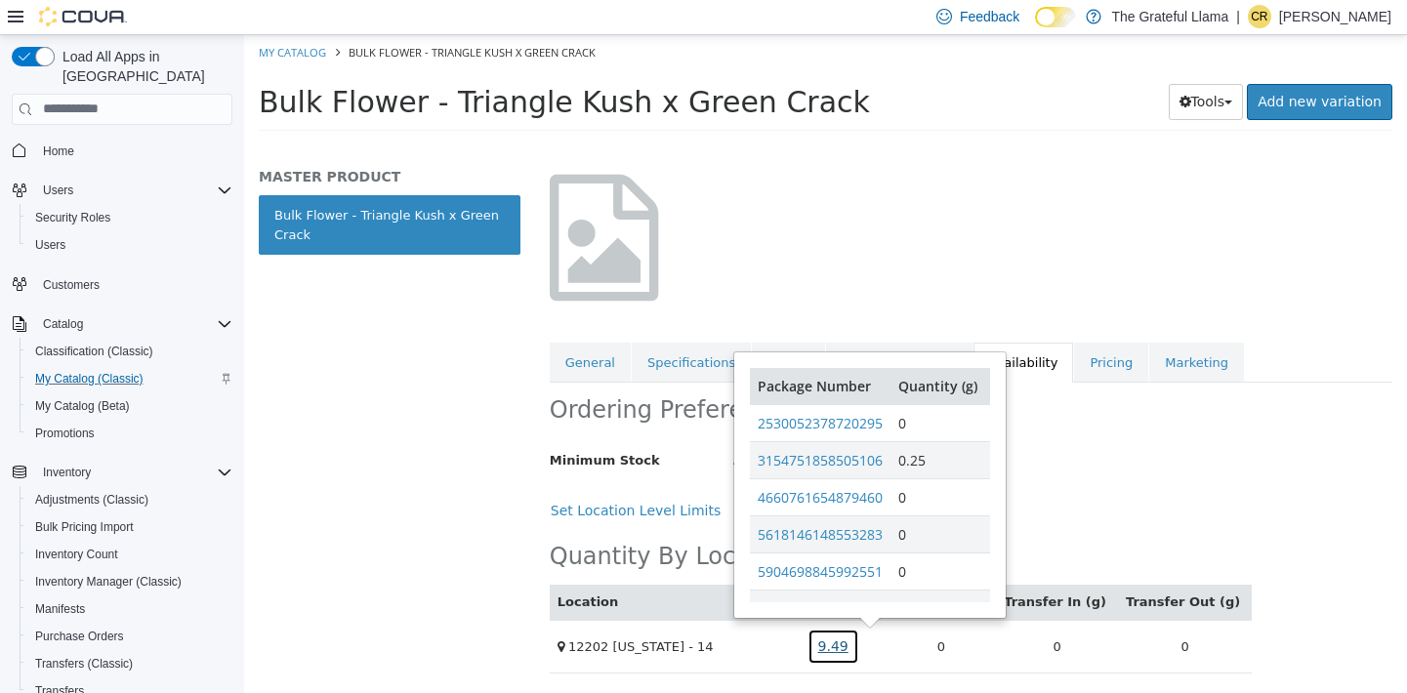
scroll to position [46, 0]
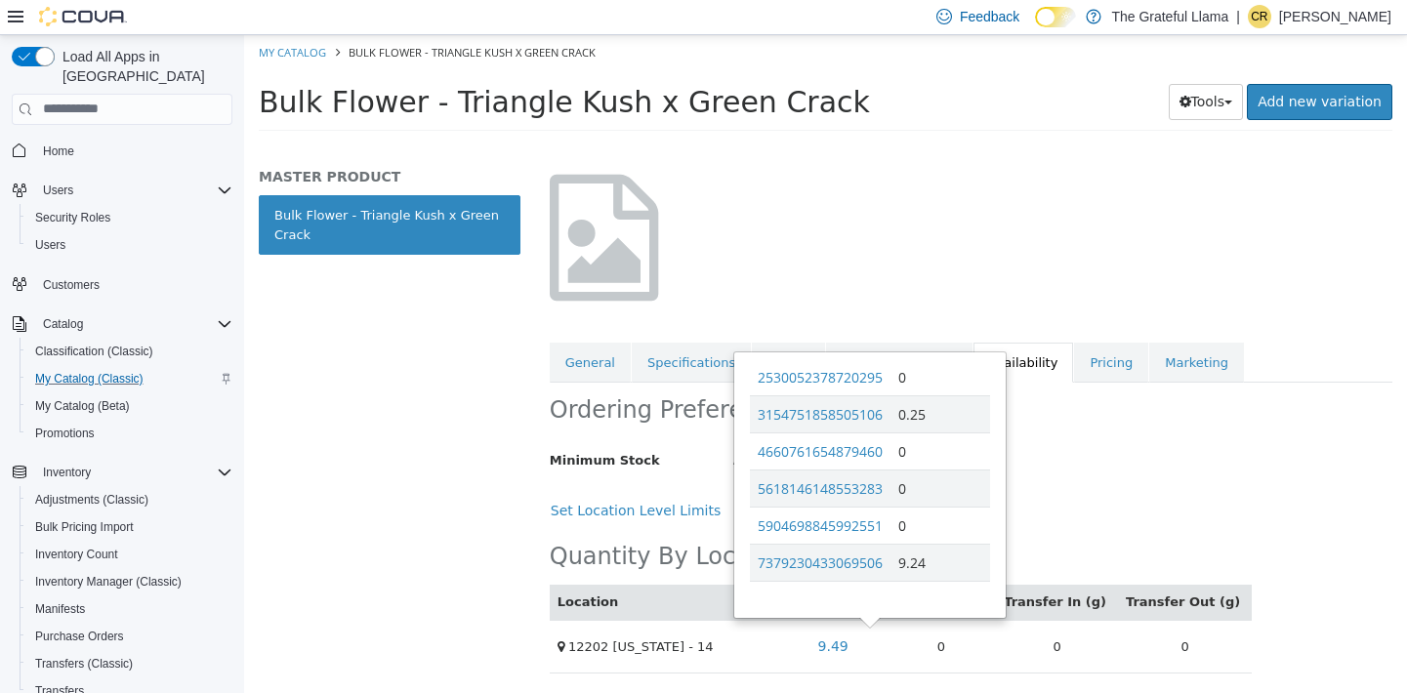
click at [315, 447] on div "MASTER PRODUCT Bulk Flower - Triangle Kush x Green Crack" at bounding box center [389, 424] width 291 height 537
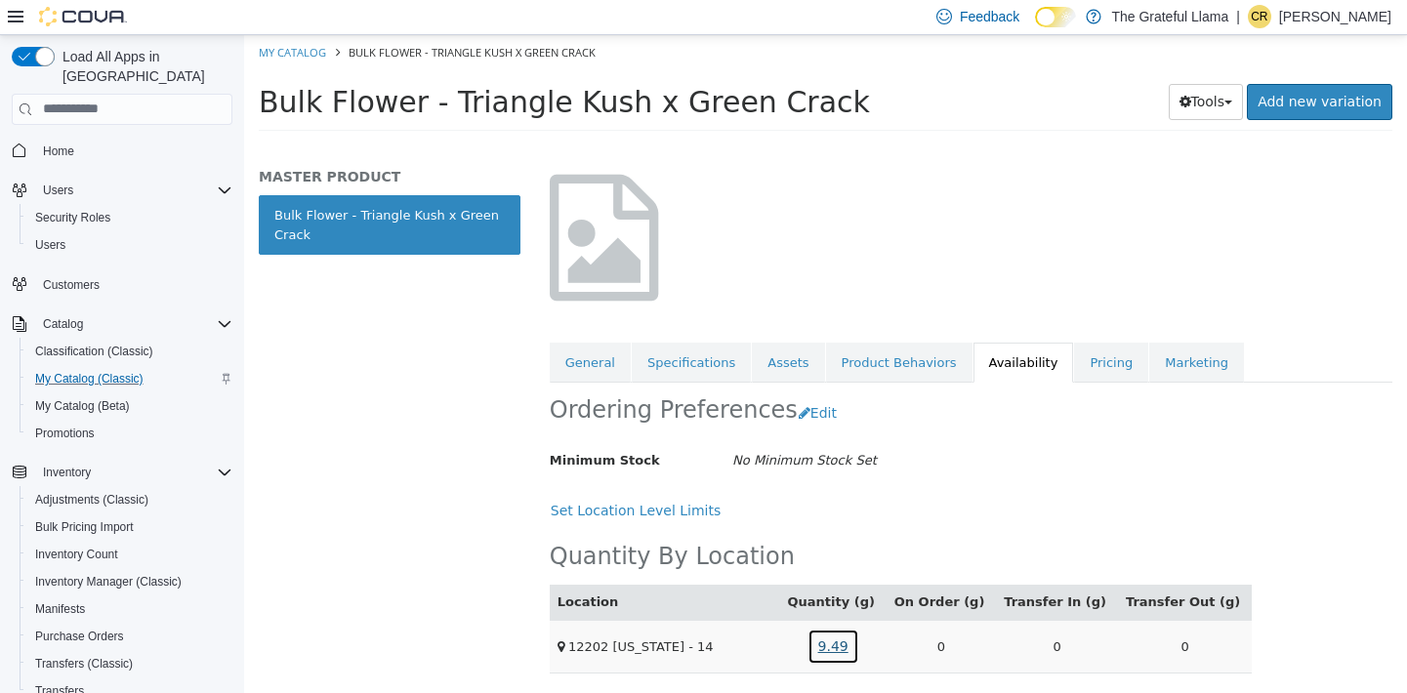
click at [859, 648] on link "9.49" at bounding box center [834, 646] width 52 height 36
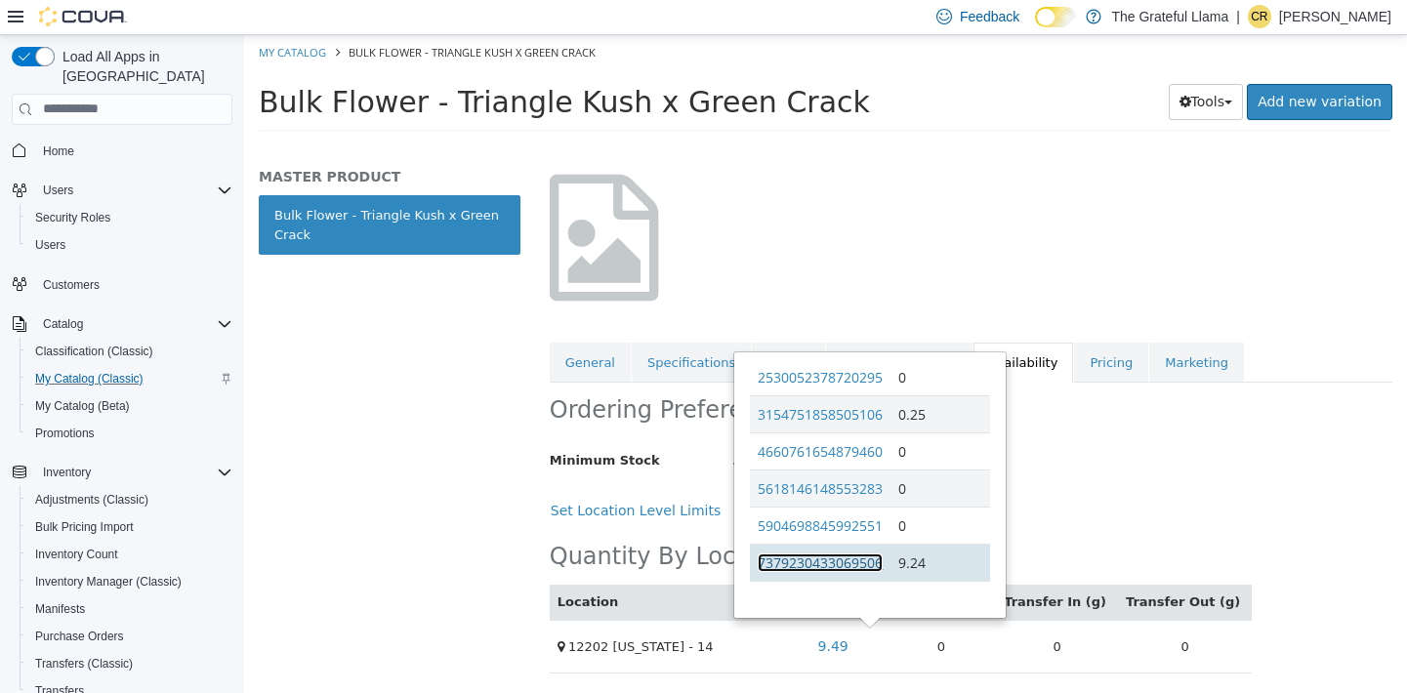
click at [815, 570] on link "7379230433069506" at bounding box center [820, 562] width 125 height 19
click at [454, 475] on div "MASTER PRODUCT Bulk Flower - Triangle Kush x Green Crack" at bounding box center [389, 424] width 291 height 537
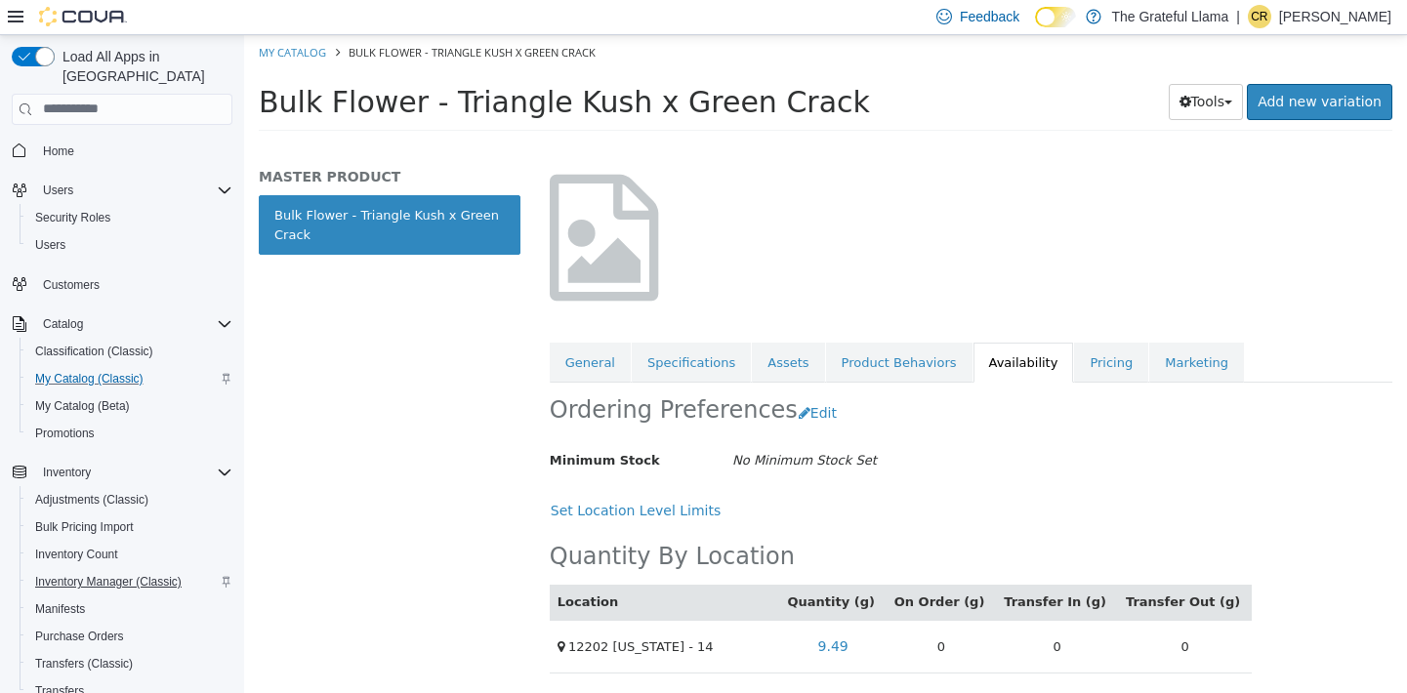
scroll to position [157, 0]
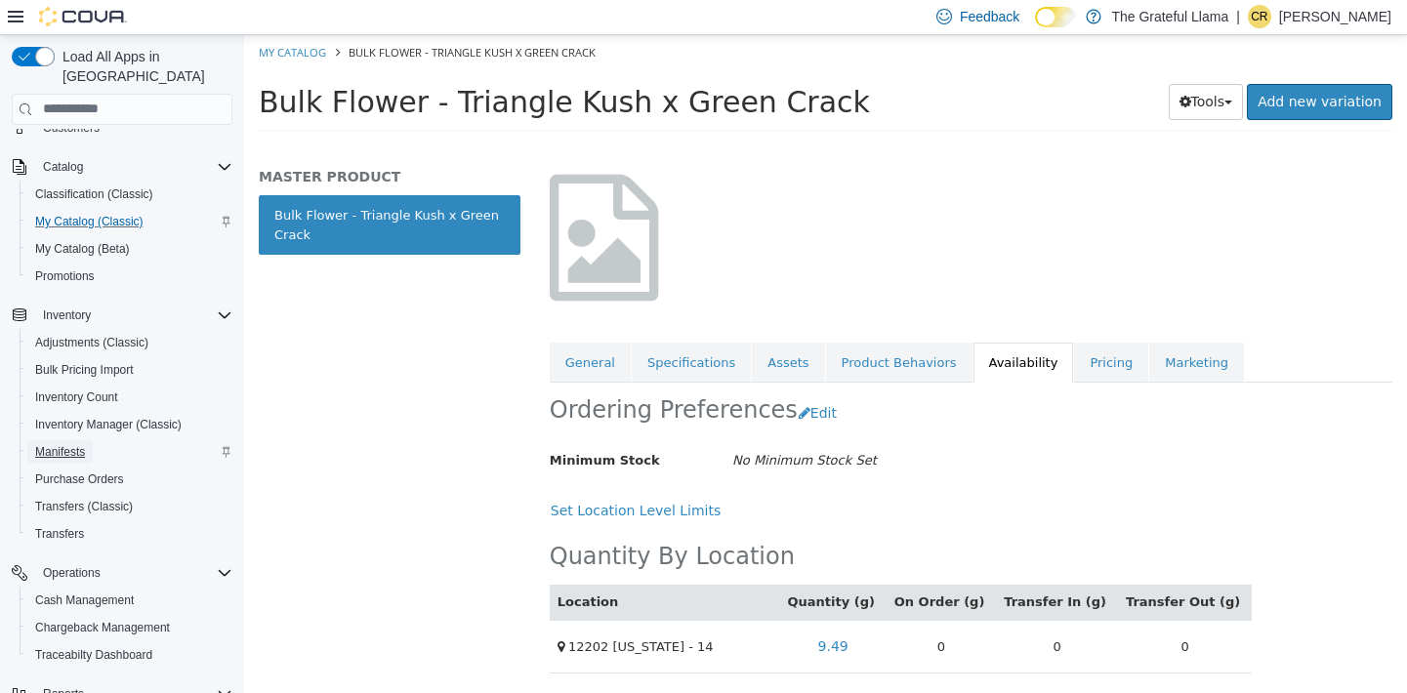
click at [70, 444] on span "Manifests" at bounding box center [60, 452] width 50 height 16
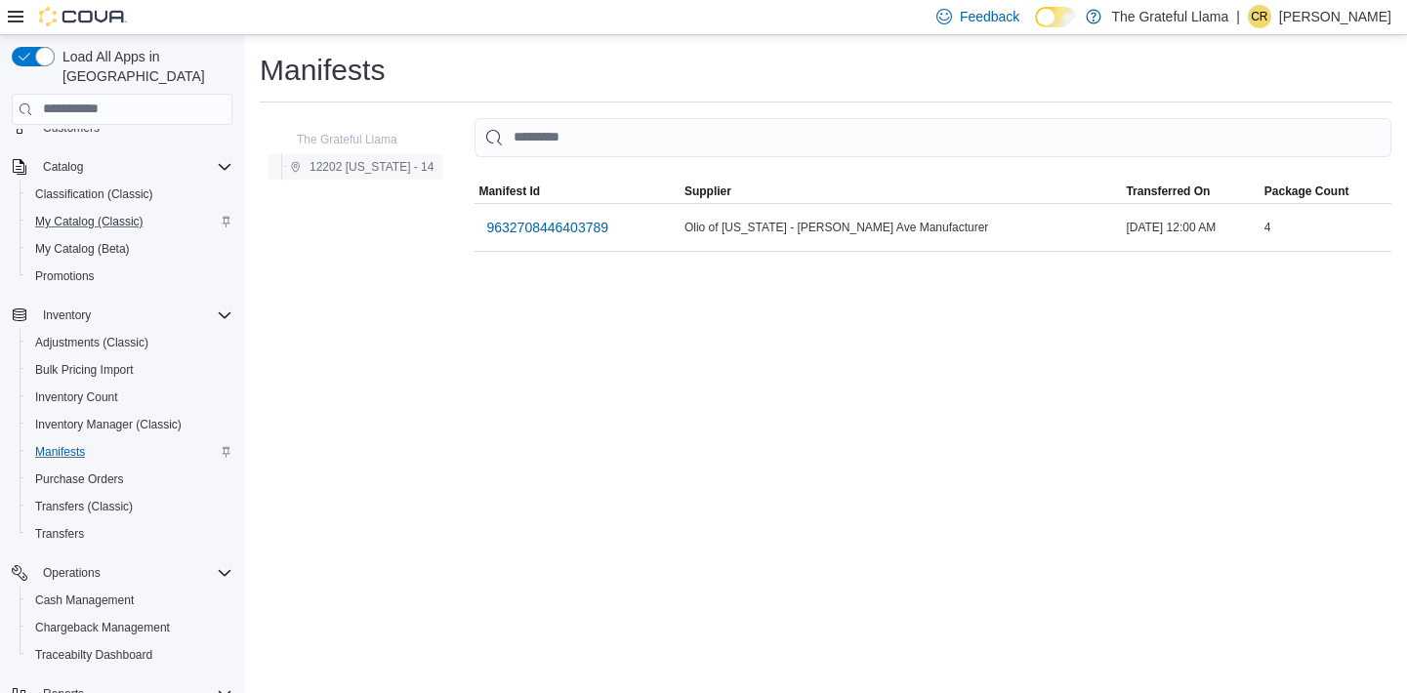
click at [310, 164] on span "12202 [US_STATE] - 14" at bounding box center [372, 167] width 124 height 16
click at [303, 137] on span "The Grateful Llama" at bounding box center [347, 140] width 101 height 16
click at [68, 526] on span "Transfers" at bounding box center [59, 534] width 49 height 16
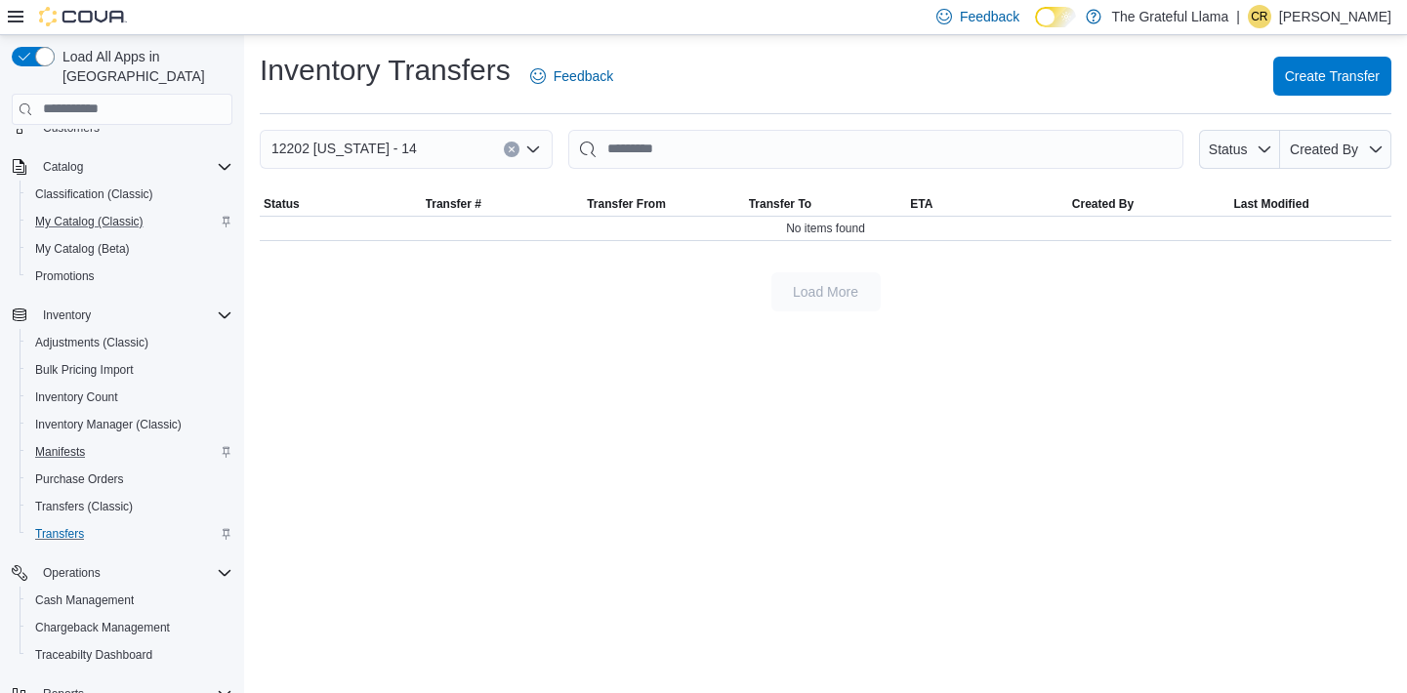
click at [404, 146] on span "12202 [US_STATE] - 14" at bounding box center [343, 148] width 145 height 23
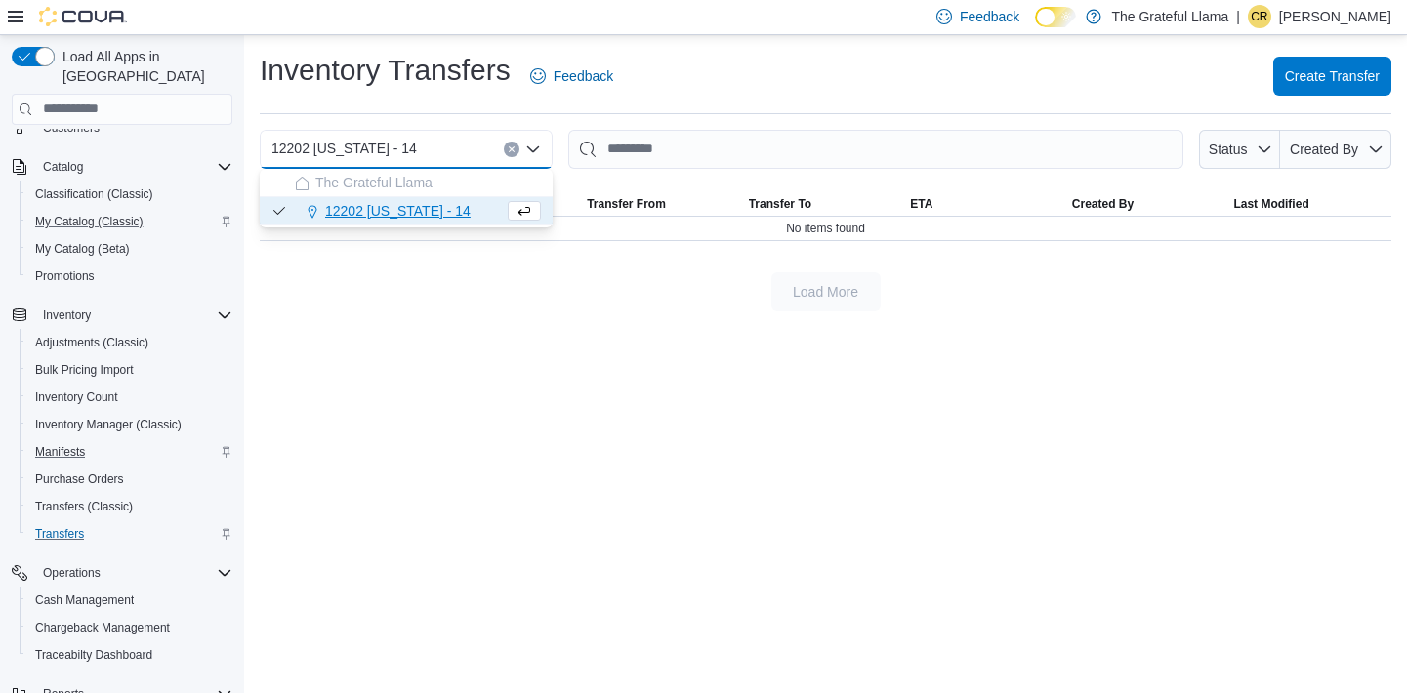
click at [239, 454] on div "Load All Apps in New Hub Home Users Security Roles Users Customers Catalog Clas…" at bounding box center [122, 368] width 244 height 666
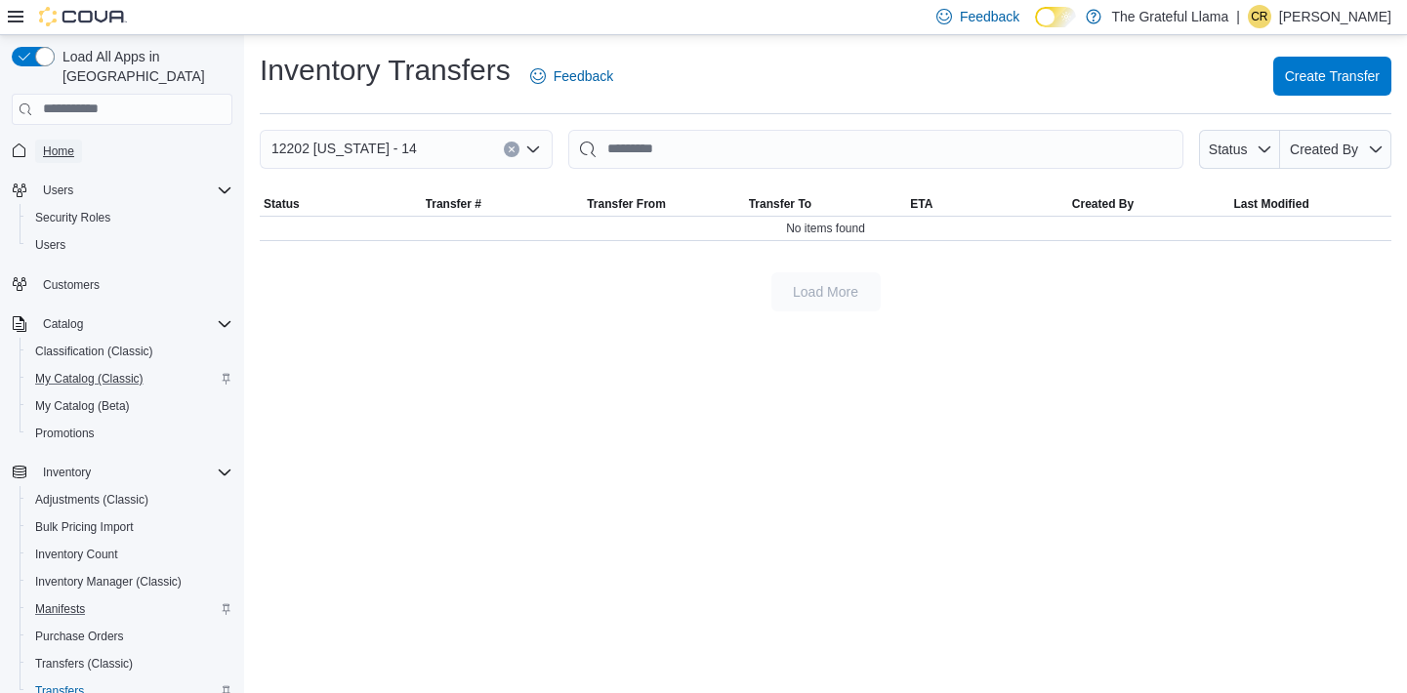
click at [73, 144] on span "Home" at bounding box center [58, 152] width 31 height 16
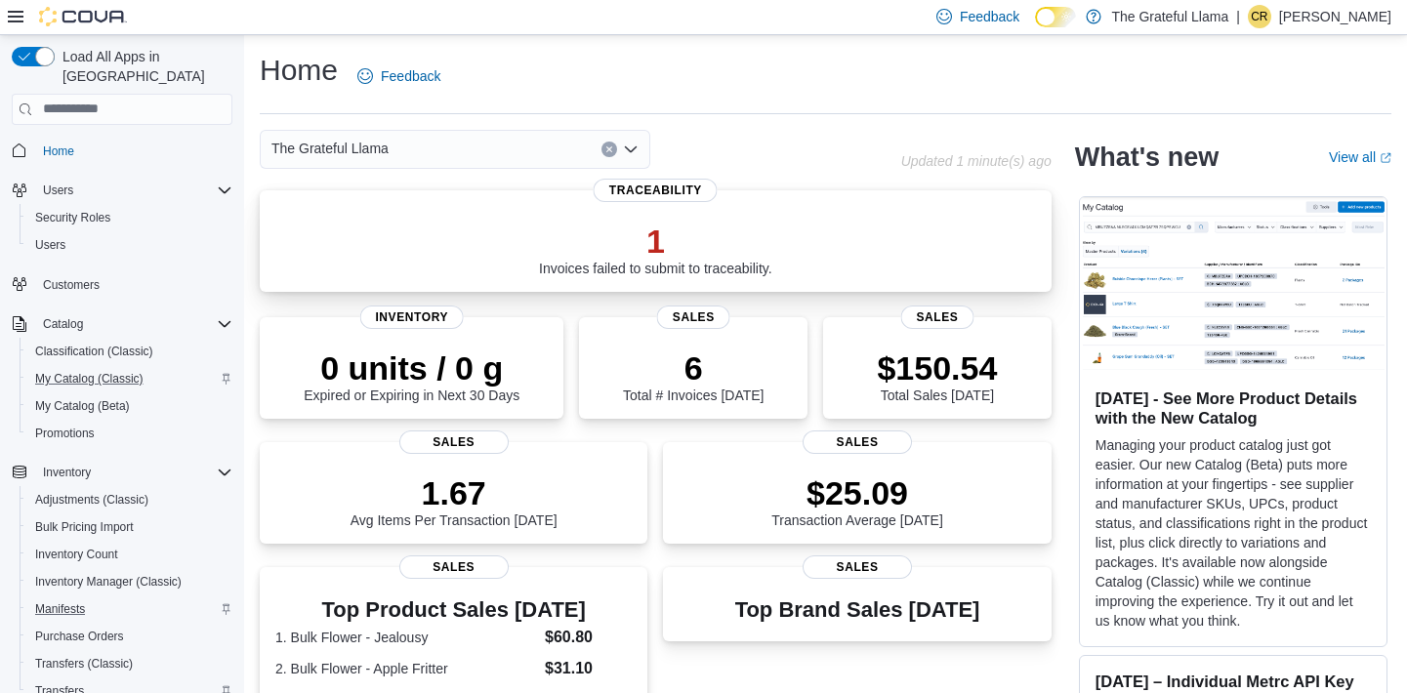
click at [659, 233] on p "1" at bounding box center [655, 241] width 233 height 39
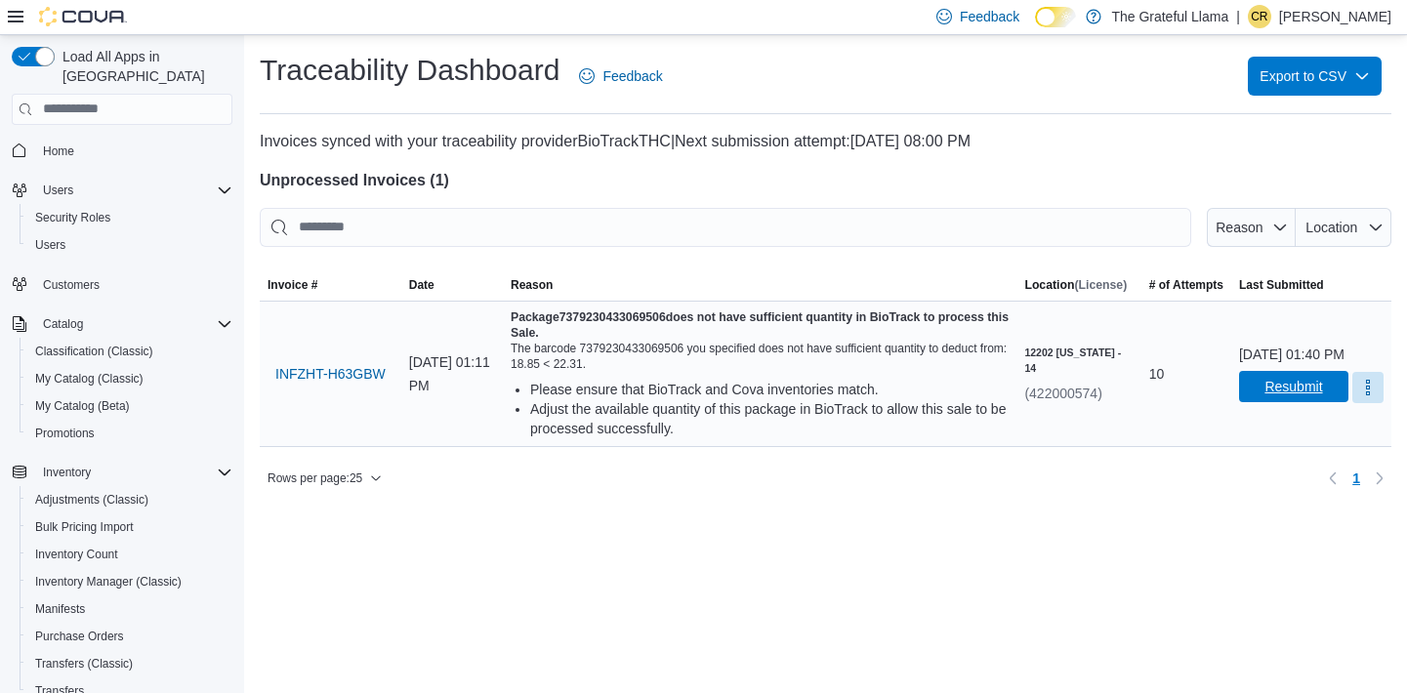
click at [1264, 396] on span "Resubmit" at bounding box center [1293, 387] width 58 height 20
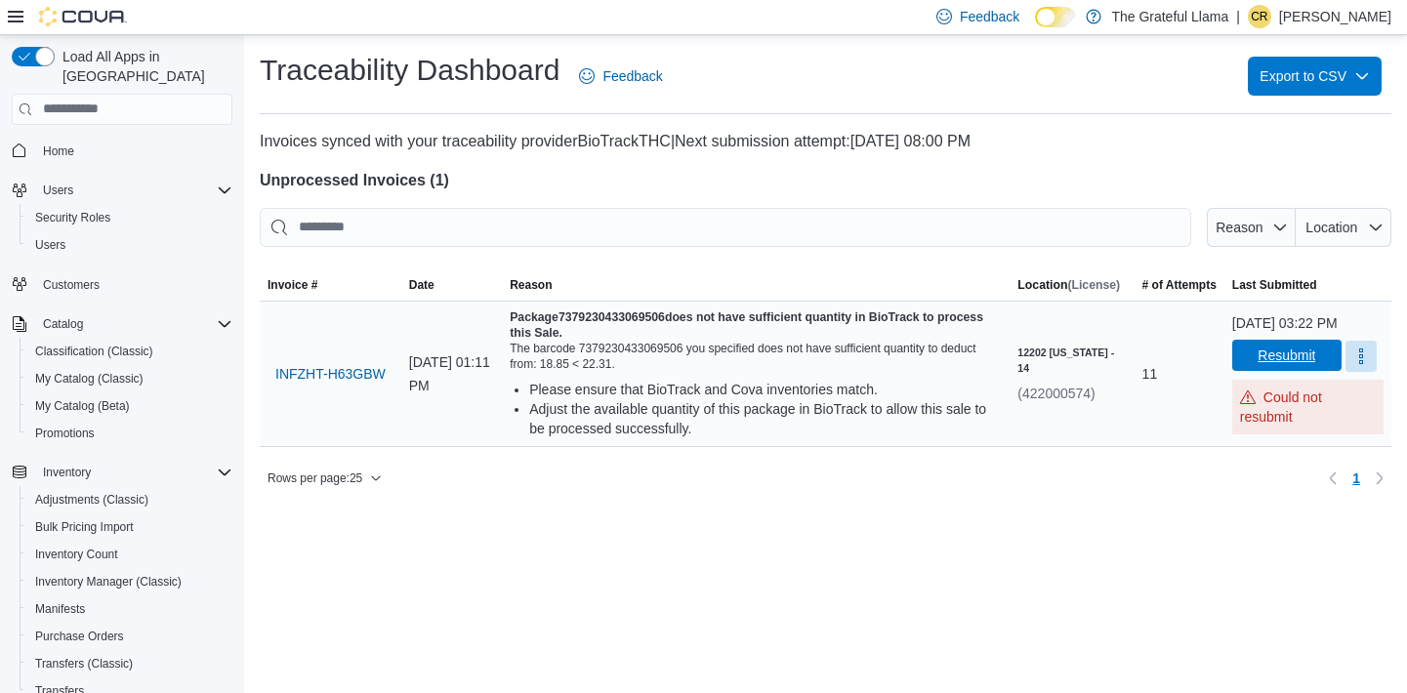
click at [1244, 371] on span "Resubmit" at bounding box center [1287, 355] width 86 height 31
click at [930, 396] on div "Please ensure that BioTrack and Cova inventories match." at bounding box center [765, 390] width 473 height 20
click at [329, 377] on span "INFZHT-H63GBW" at bounding box center [330, 374] width 110 height 20
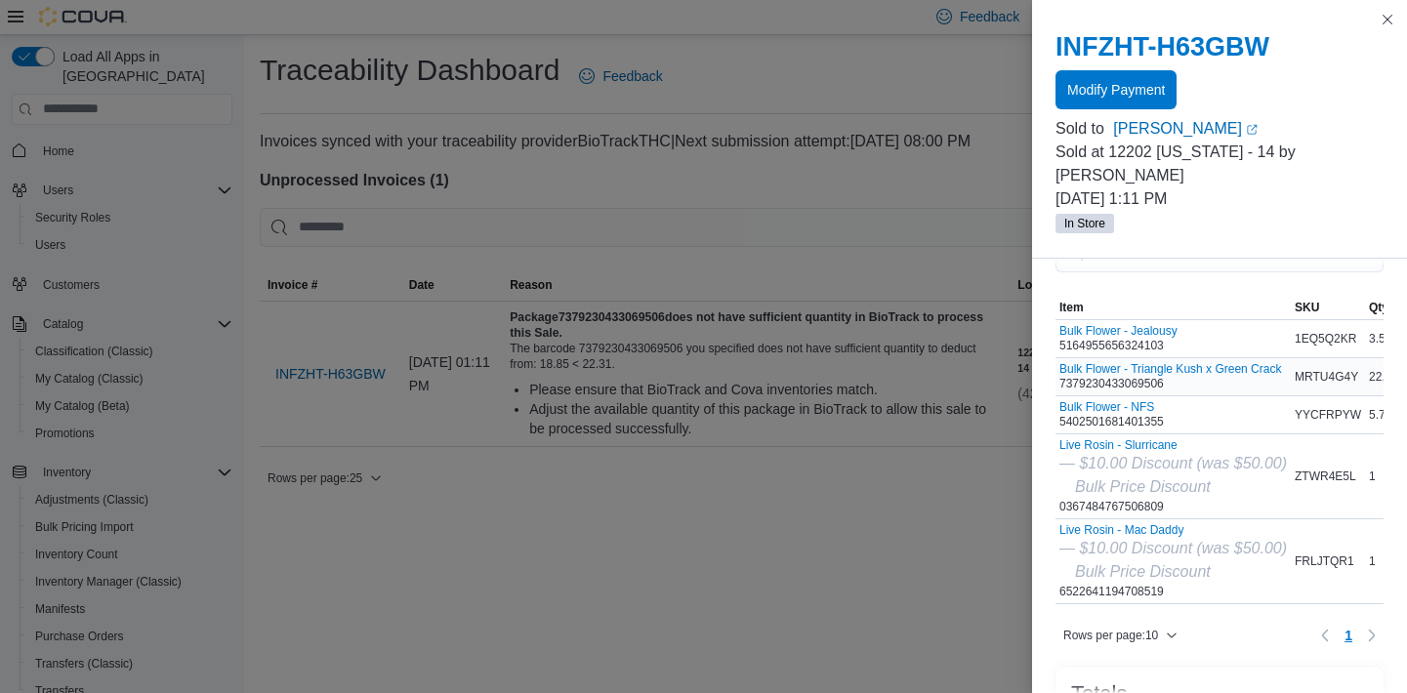
scroll to position [0, 151]
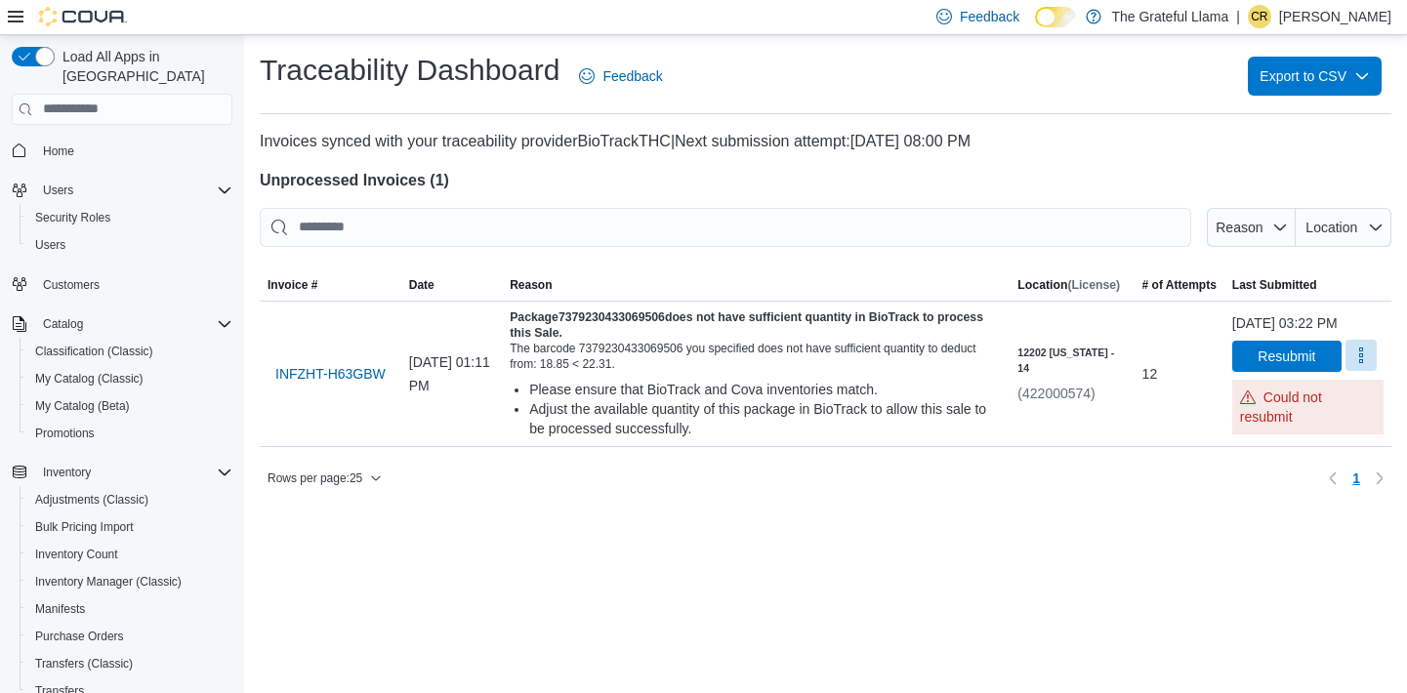
click at [1347, 362] on button "More" at bounding box center [1361, 355] width 31 height 31
click at [773, 360] on div "The barcode 7379230433069506 you specified does not have sufficient quantity to…" at bounding box center [756, 356] width 492 height 31
click at [68, 371] on span "My Catalog (Classic)" at bounding box center [89, 379] width 108 height 16
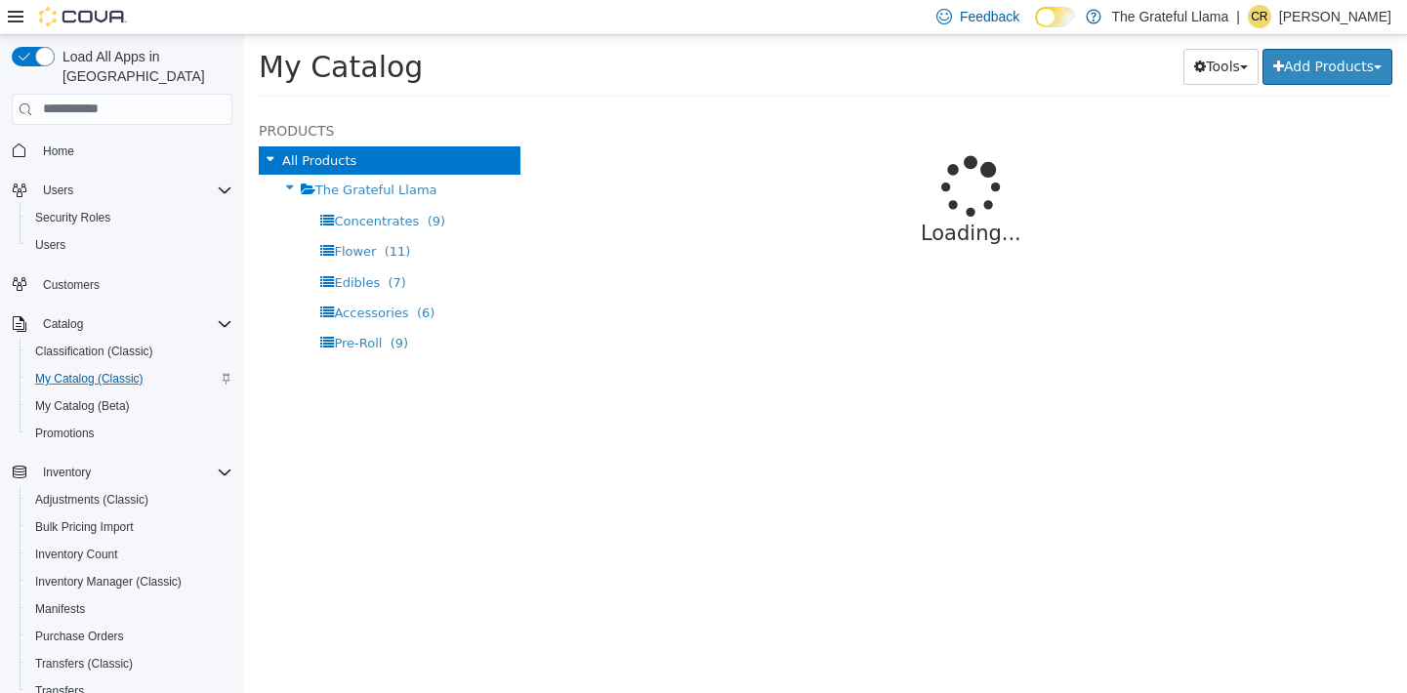
select select "**********"
